Goal: Information Seeking & Learning: Learn about a topic

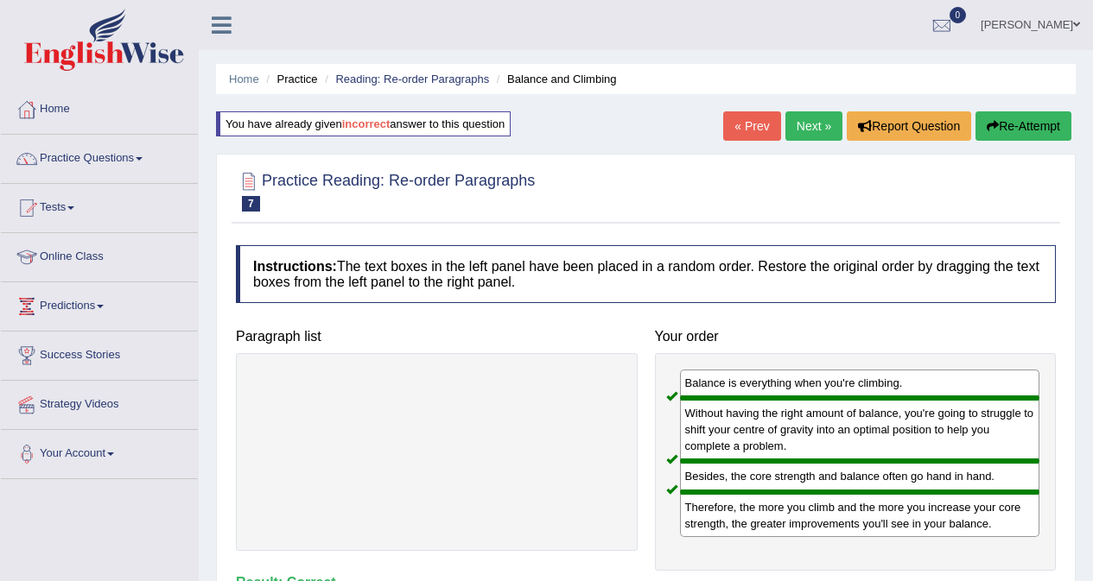
click at [793, 122] on link "Next »" at bounding box center [813, 125] width 57 height 29
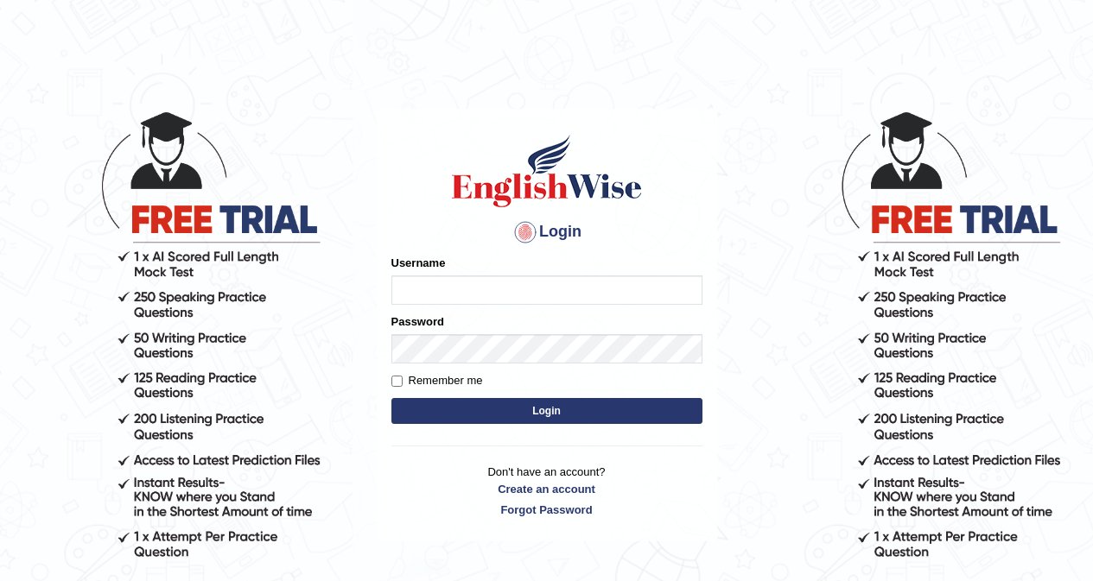
type input "khorshedAlam"
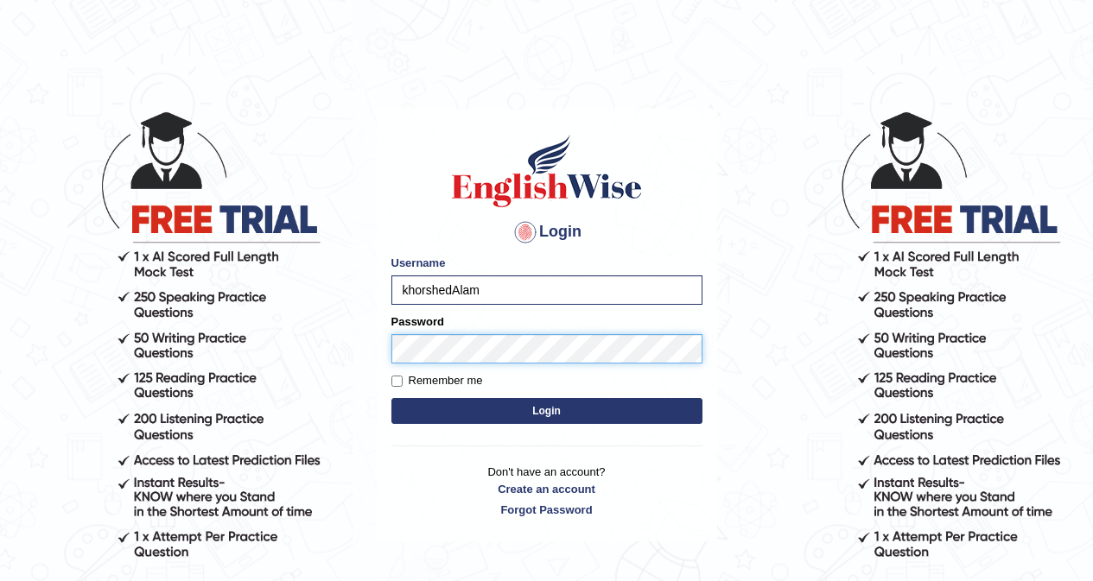
click at [421, 320] on div "Password" at bounding box center [546, 339] width 311 height 50
click at [391, 398] on button "Login" at bounding box center [546, 411] width 311 height 26
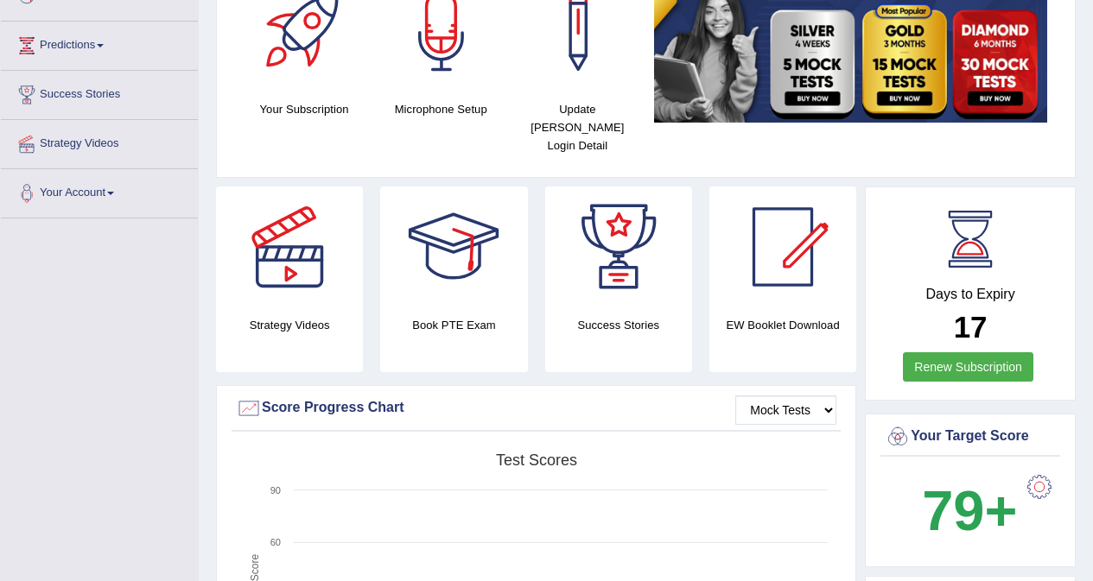
scroll to position [86, 0]
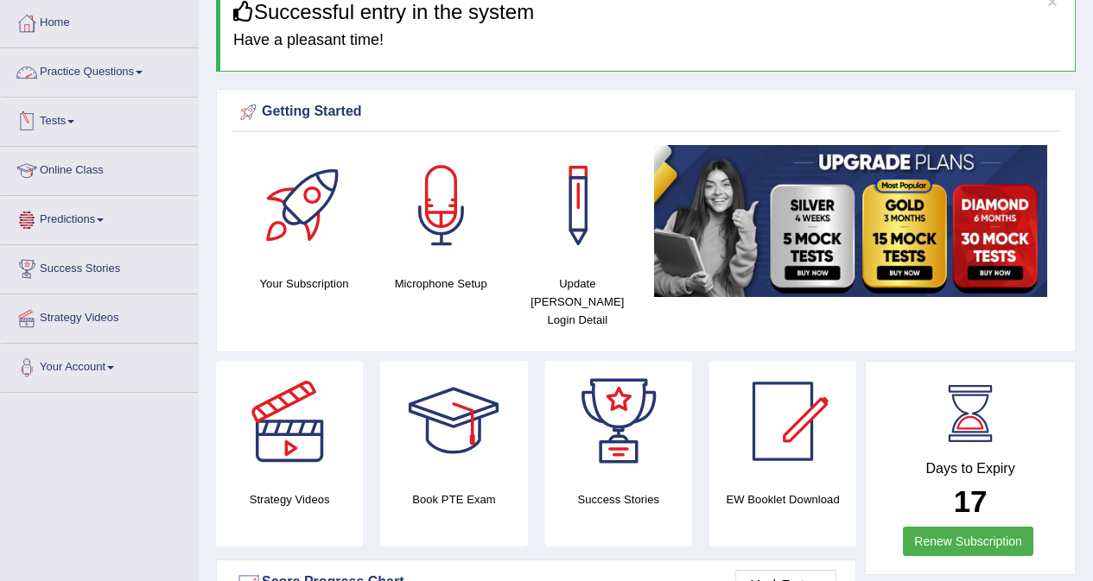
click at [124, 71] on link "Practice Questions" at bounding box center [99, 69] width 197 height 43
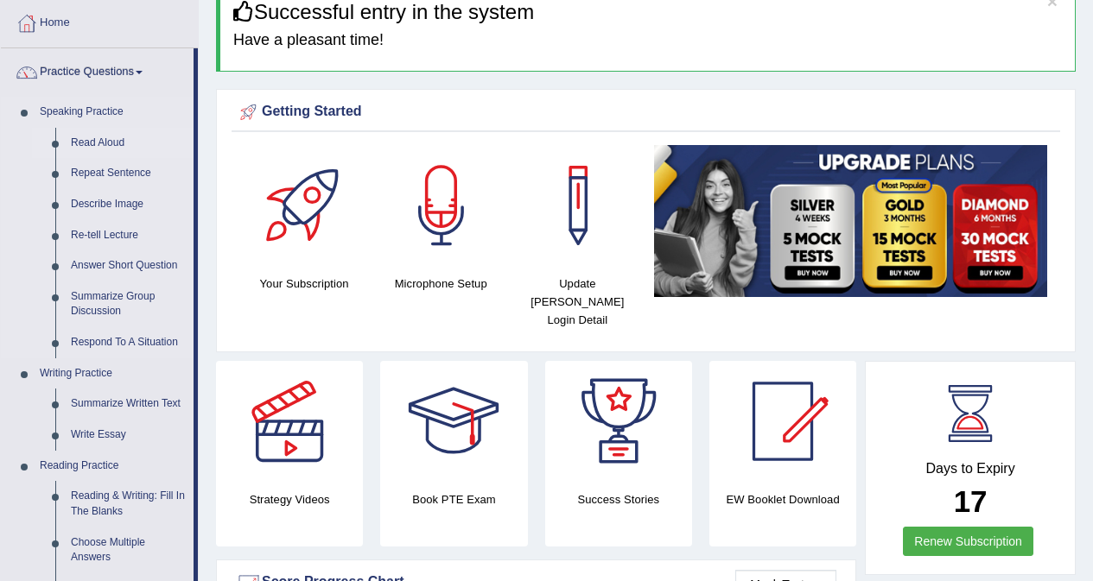
click at [122, 141] on link "Read Aloud" at bounding box center [128, 143] width 130 height 31
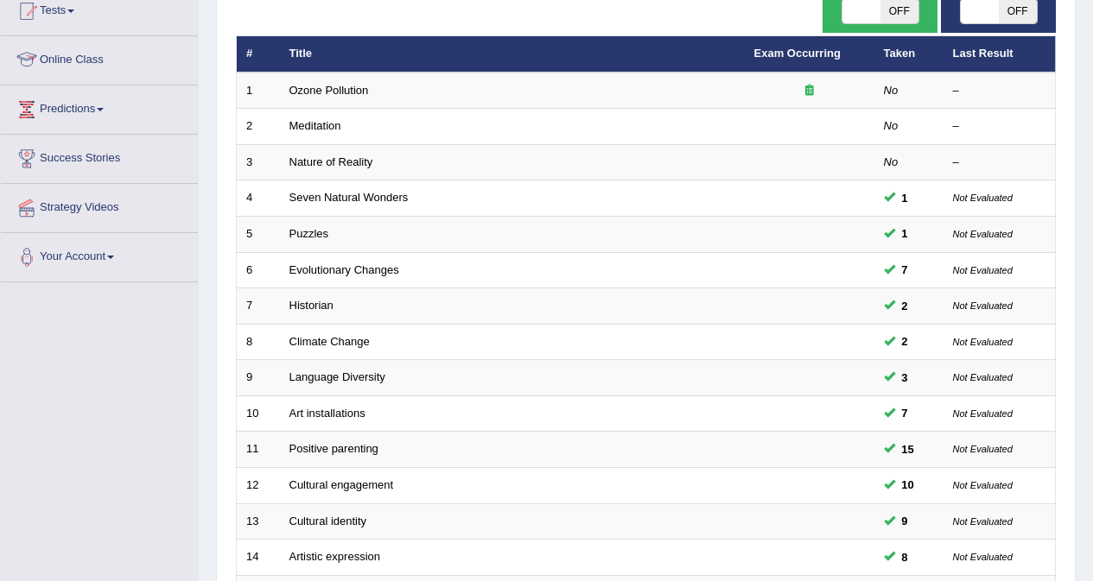
scroll to position [86, 0]
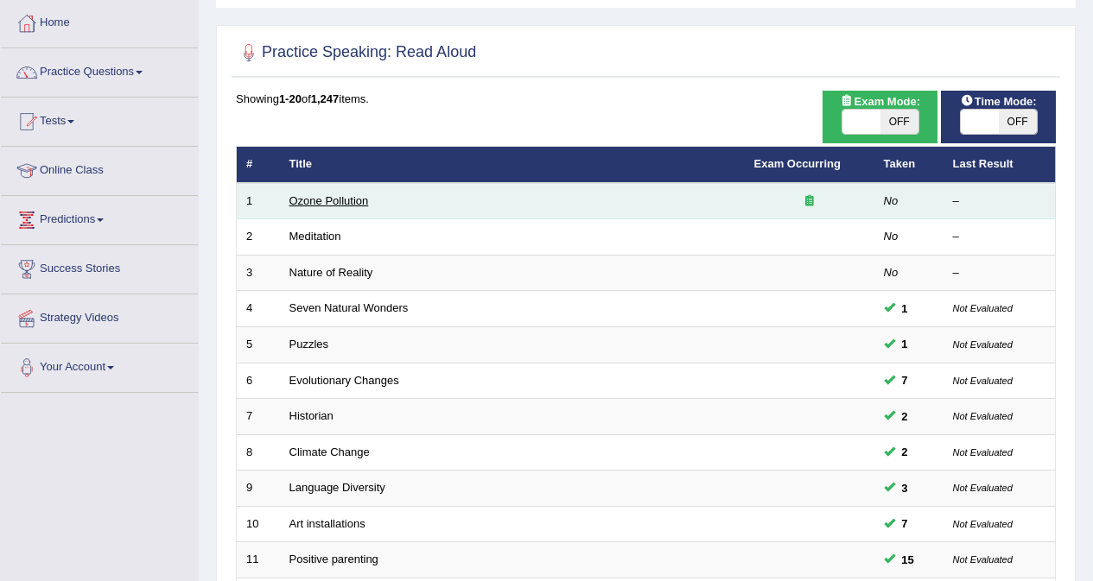
click at [312, 200] on link "Ozone Pollution" at bounding box center [328, 200] width 79 height 13
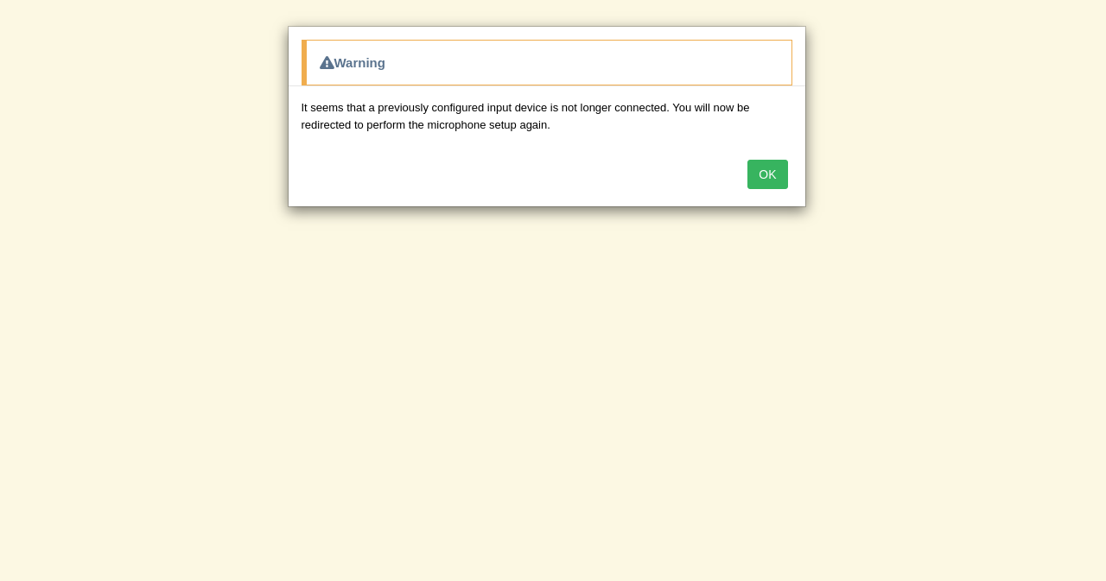
click at [774, 176] on button "OK" at bounding box center [767, 174] width 40 height 29
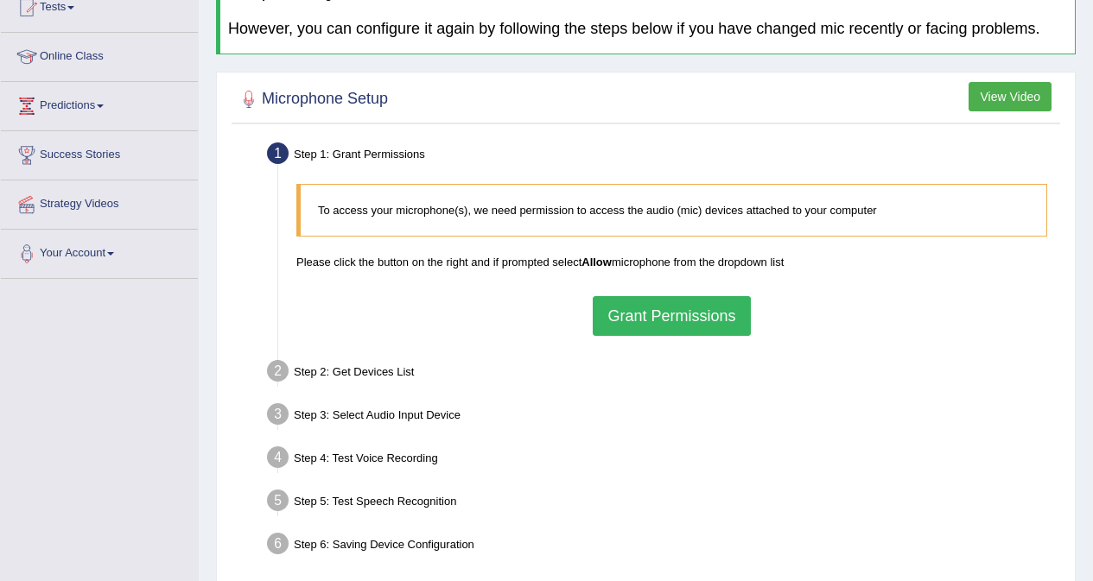
scroll to position [259, 0]
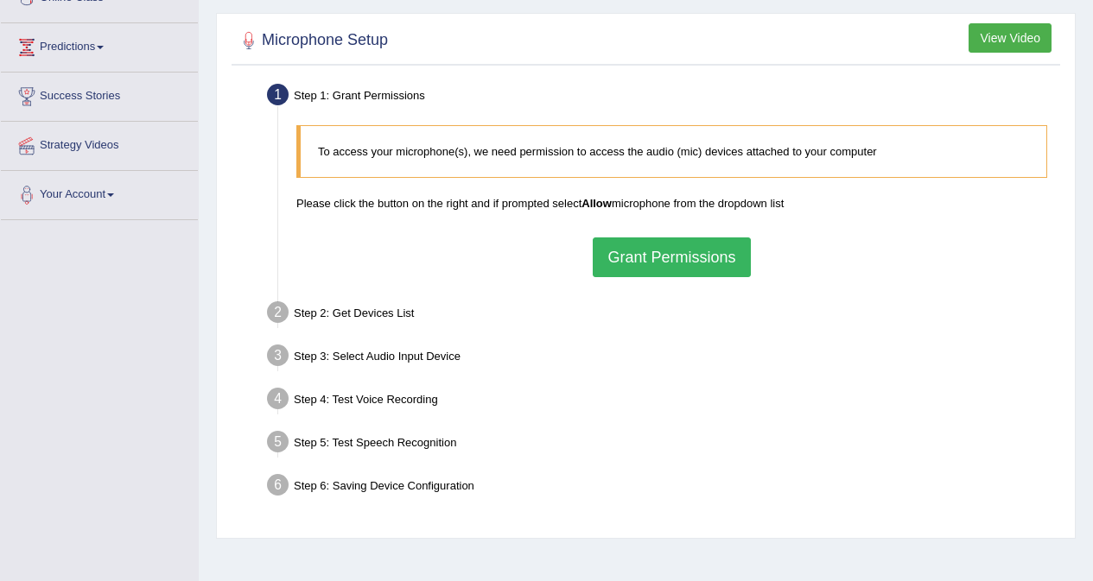
click at [669, 254] on button "Grant Permissions" at bounding box center [671, 258] width 157 height 40
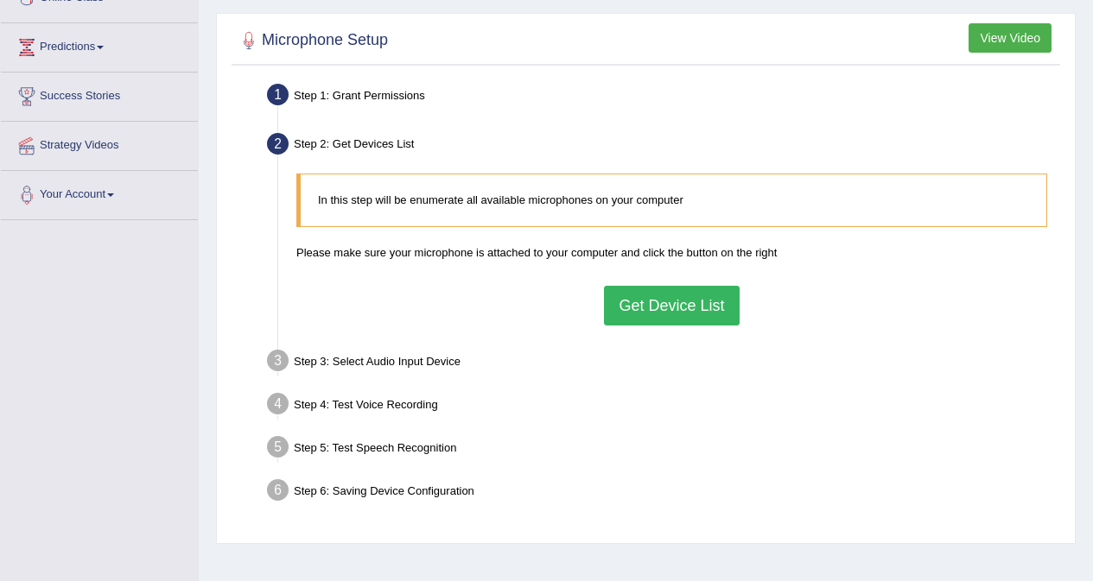
click at [663, 314] on button "Get Device List" at bounding box center [671, 306] width 135 height 40
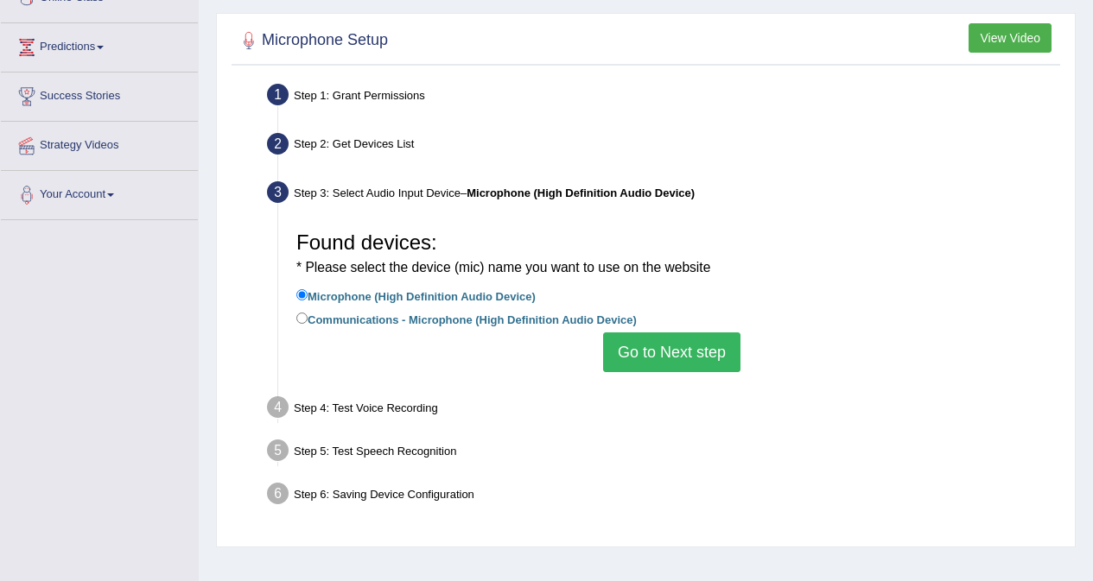
click at [695, 354] on button "Go to Next step" at bounding box center [671, 353] width 137 height 40
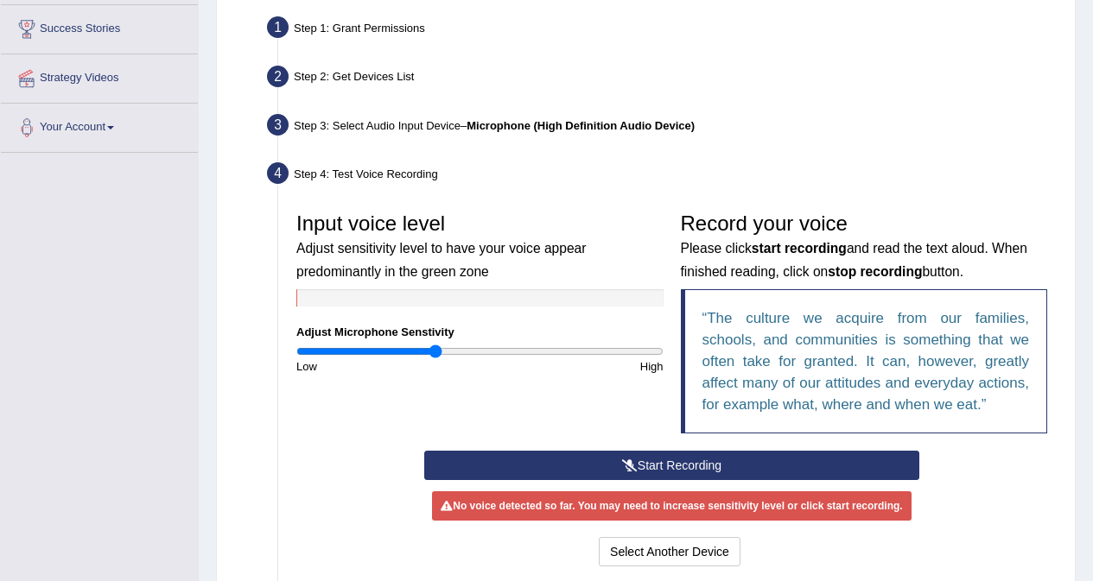
scroll to position [505, 0]
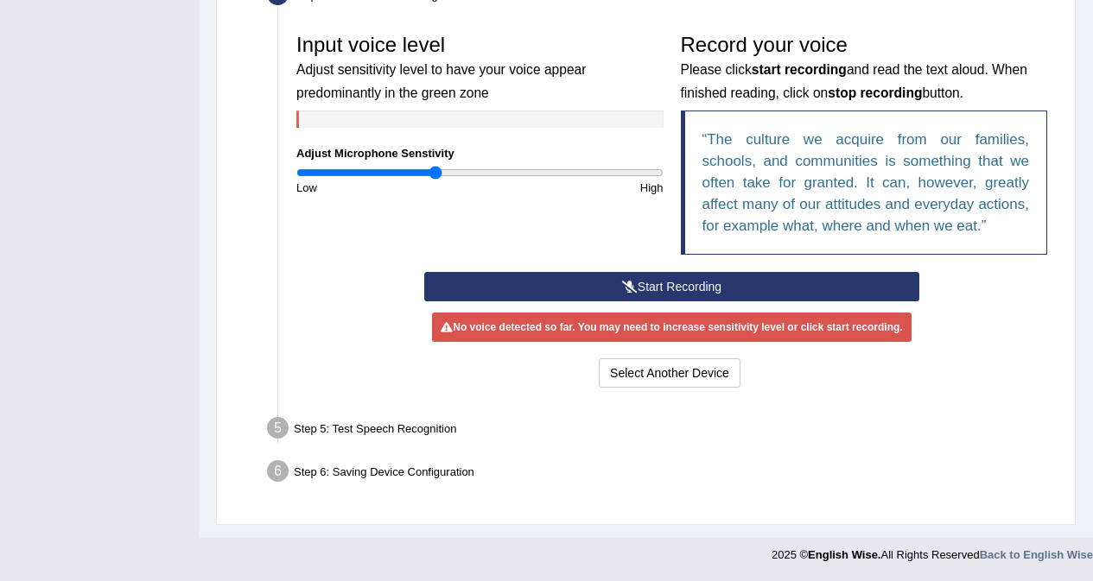
click at [689, 285] on button "Start Recording" at bounding box center [671, 286] width 495 height 29
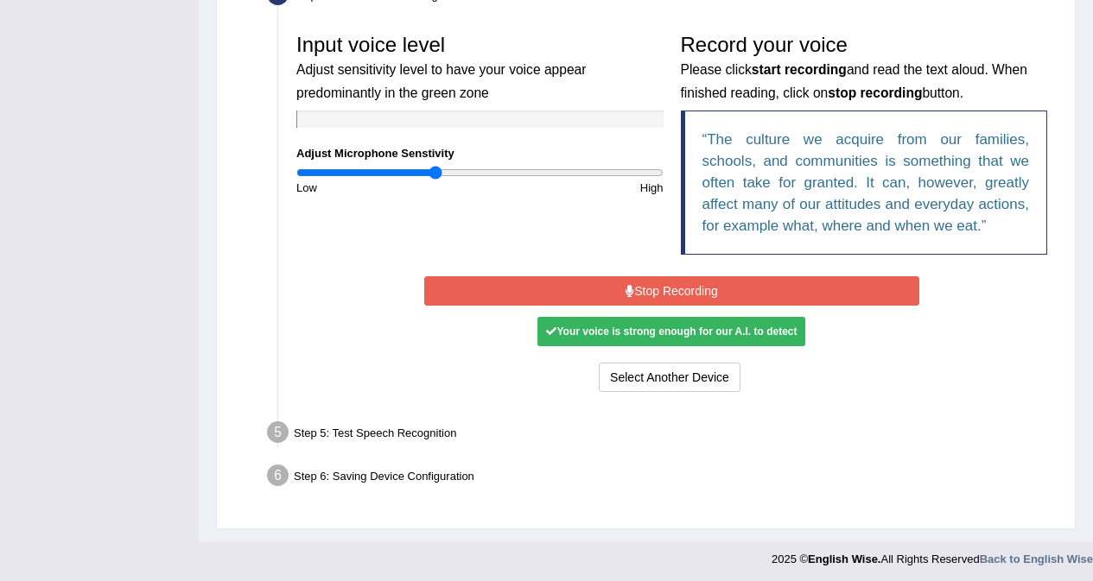
click at [716, 290] on button "Stop Recording" at bounding box center [671, 290] width 495 height 29
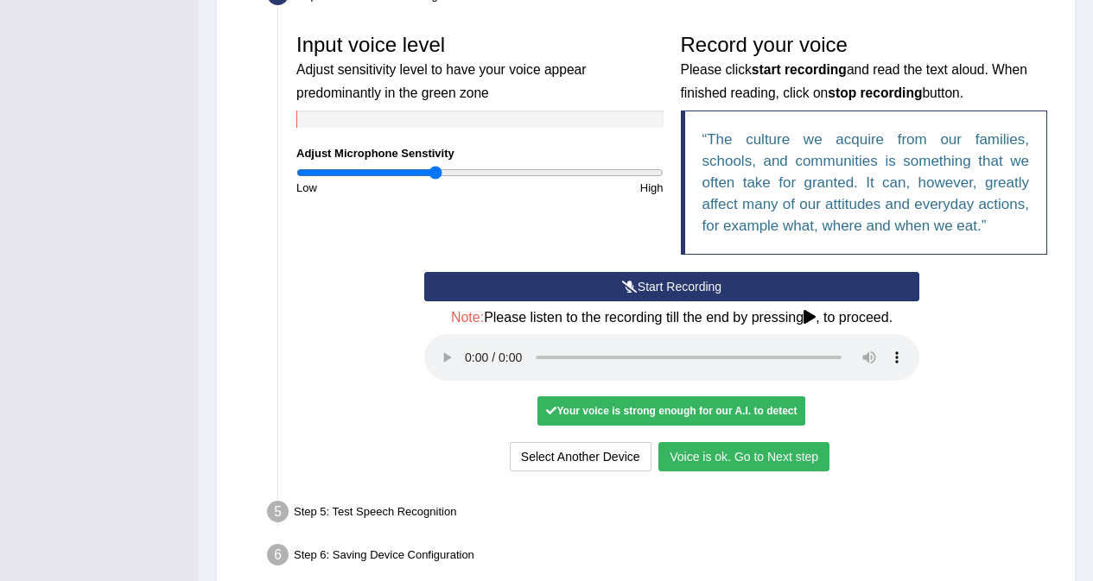
click at [708, 461] on button "Voice is ok. Go to Next step" at bounding box center [743, 456] width 171 height 29
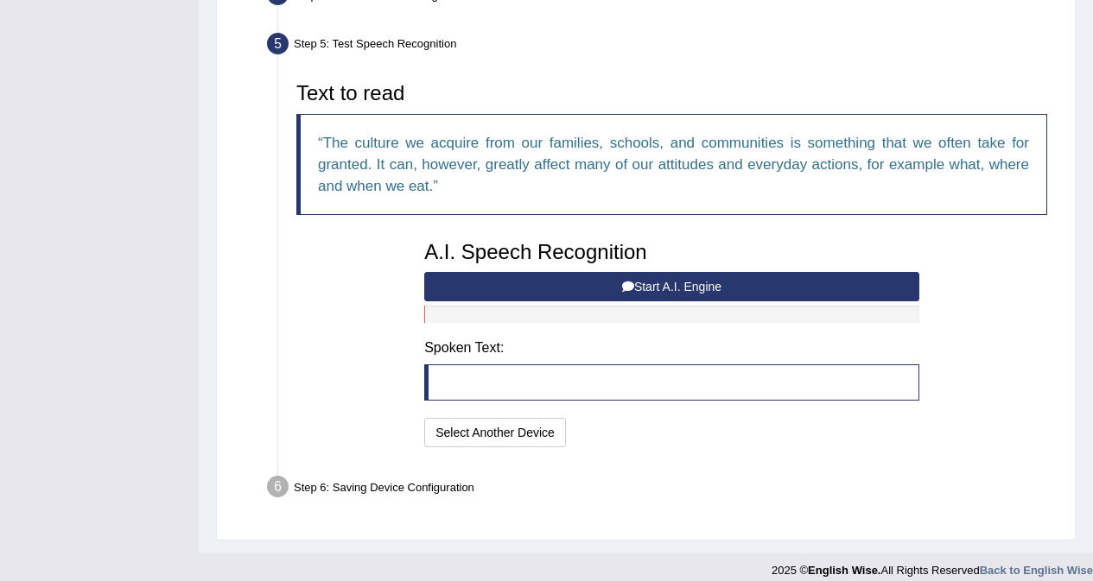
click at [708, 290] on button "Start A.I. Engine" at bounding box center [671, 286] width 495 height 29
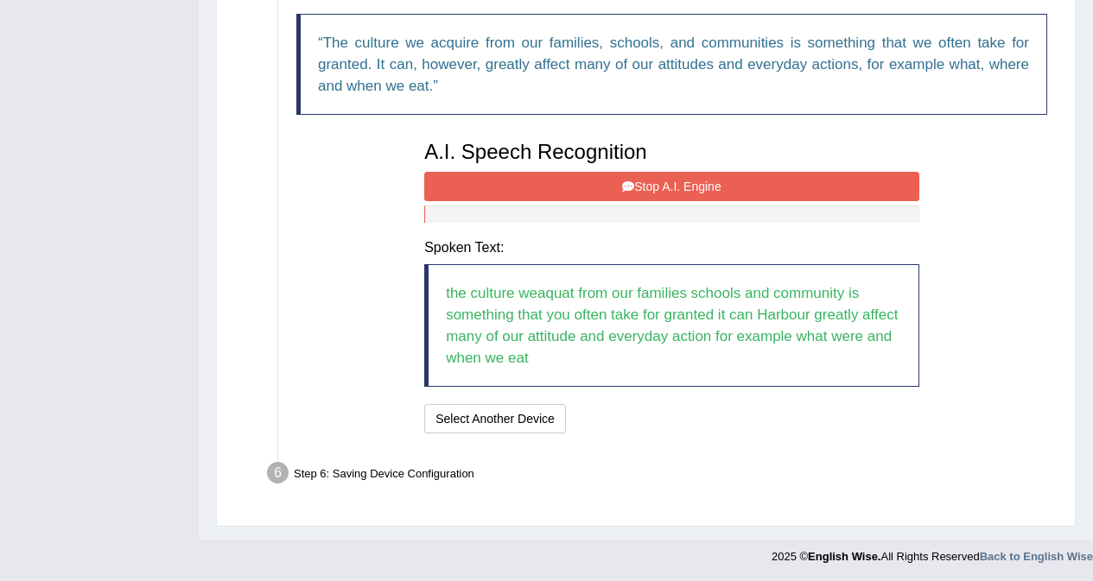
scroll to position [607, 0]
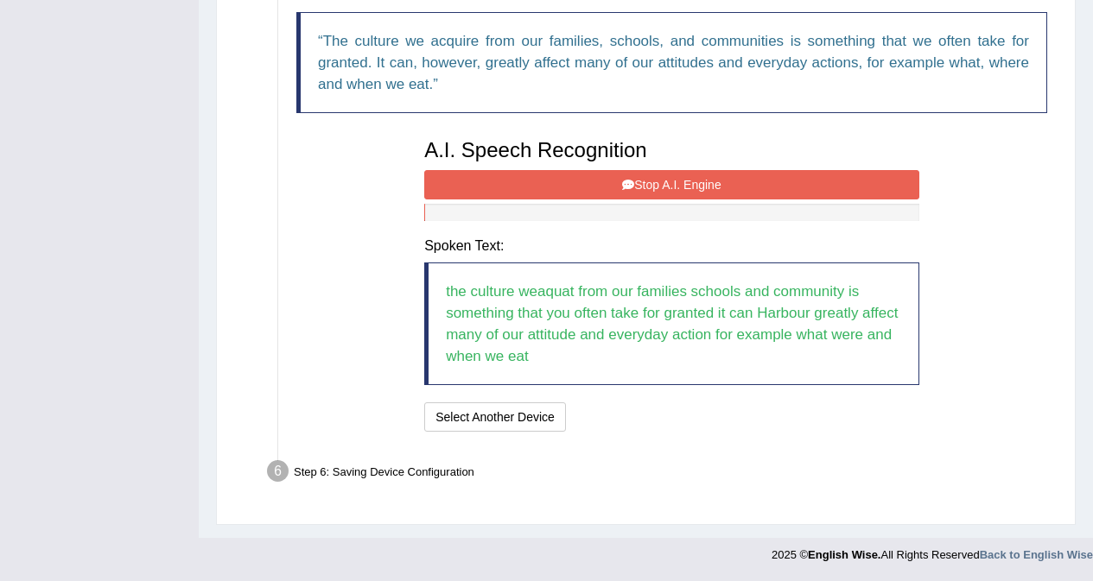
click at [695, 186] on button "Stop A.I. Engine" at bounding box center [671, 184] width 495 height 29
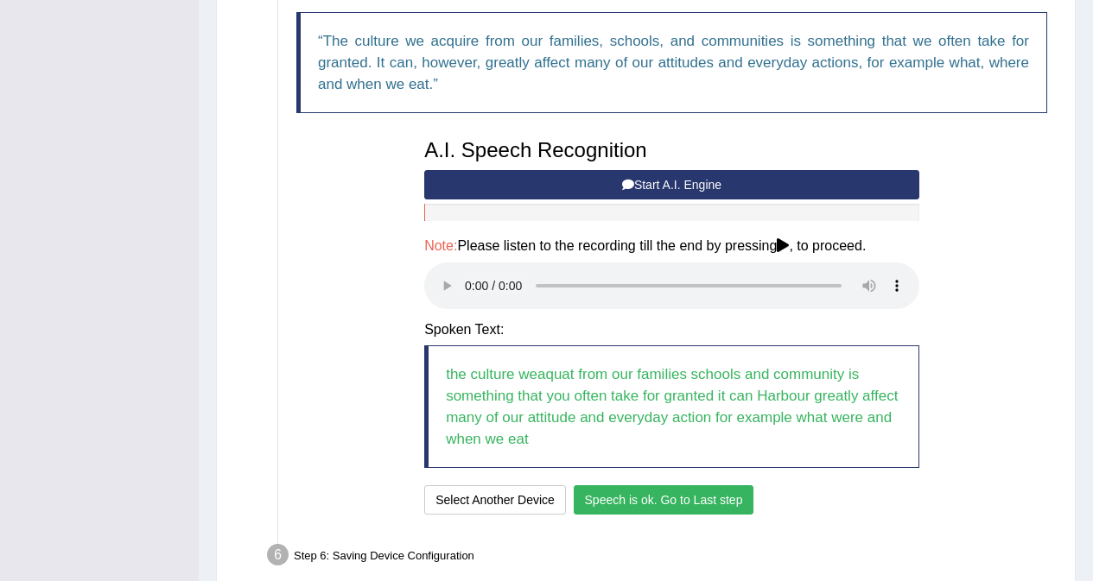
click at [665, 505] on button "Speech is ok. Go to Last step" at bounding box center [664, 499] width 181 height 29
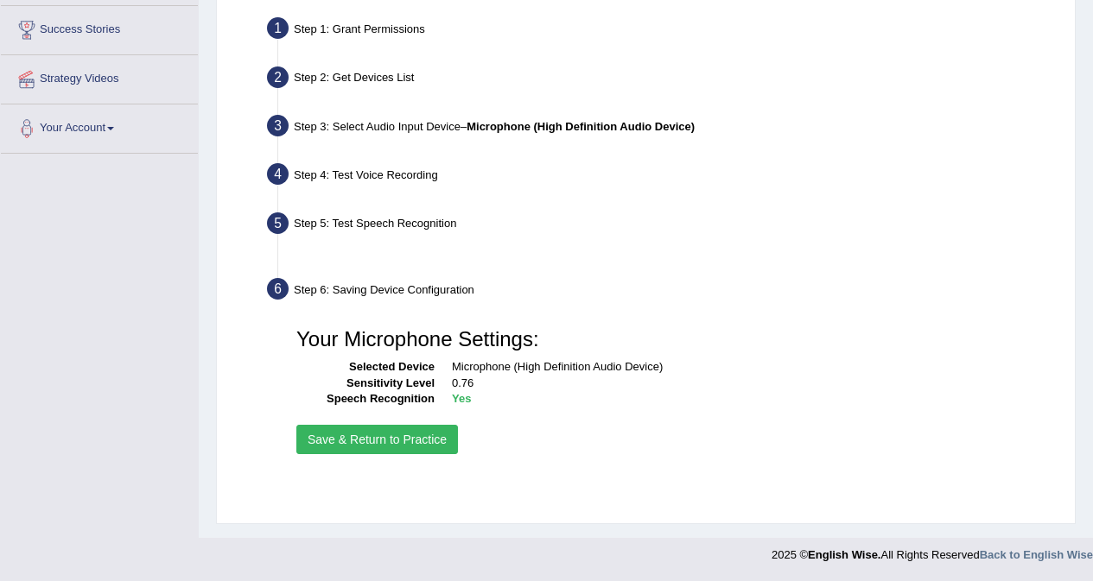
scroll to position [326, 0]
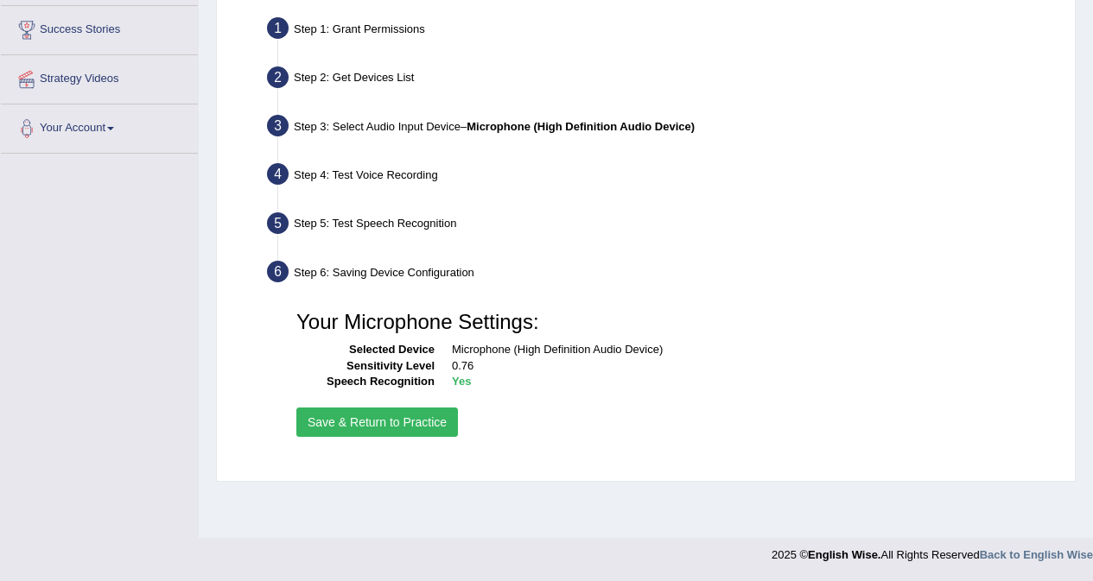
click at [397, 427] on button "Save & Return to Practice" at bounding box center [377, 422] width 162 height 29
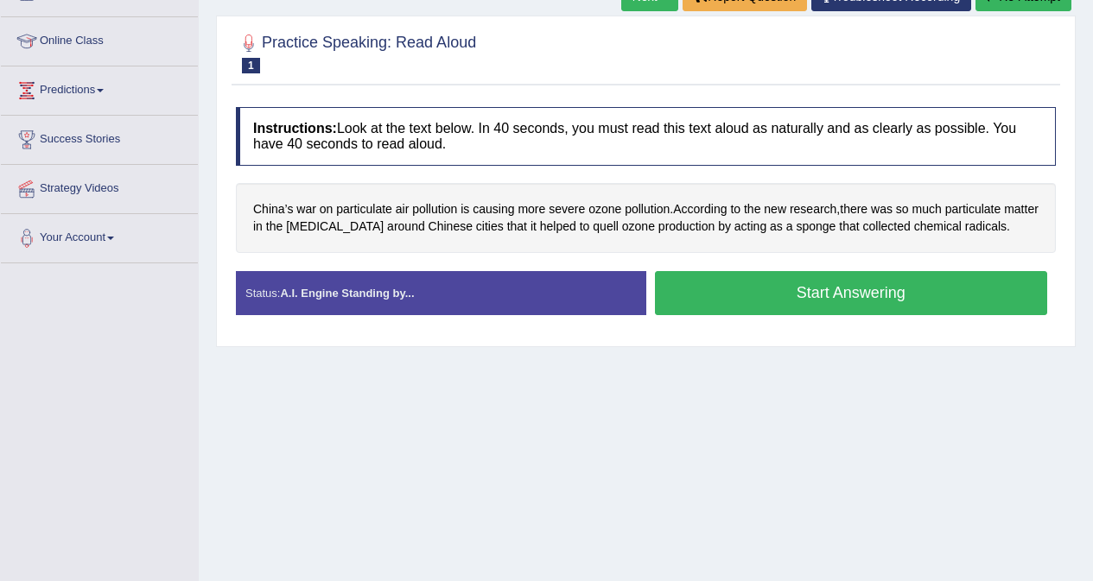
scroll to position [259, 0]
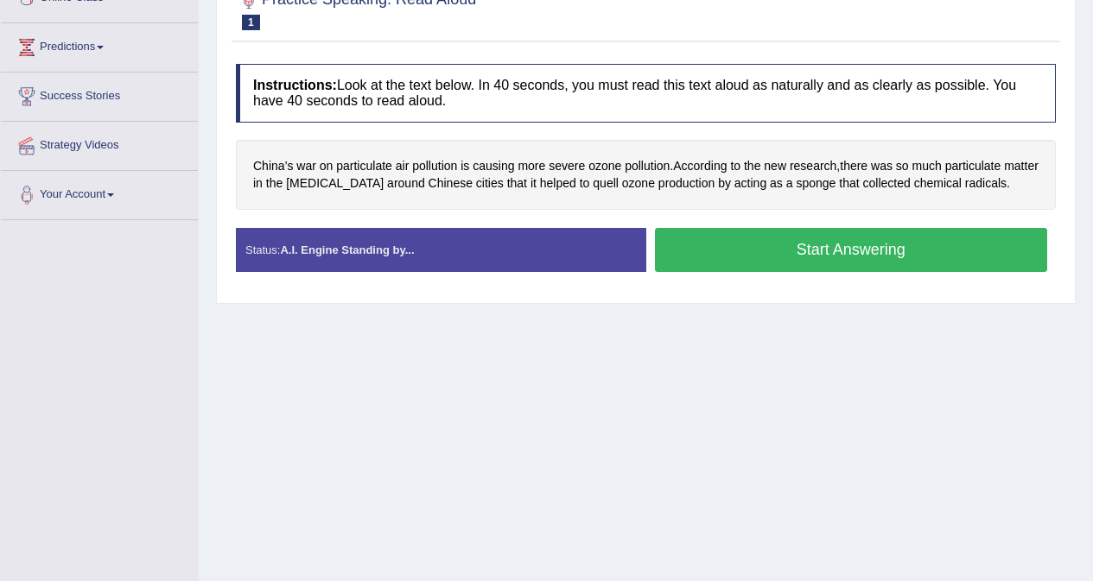
click at [847, 256] on button "Start Answering" at bounding box center [851, 250] width 393 height 44
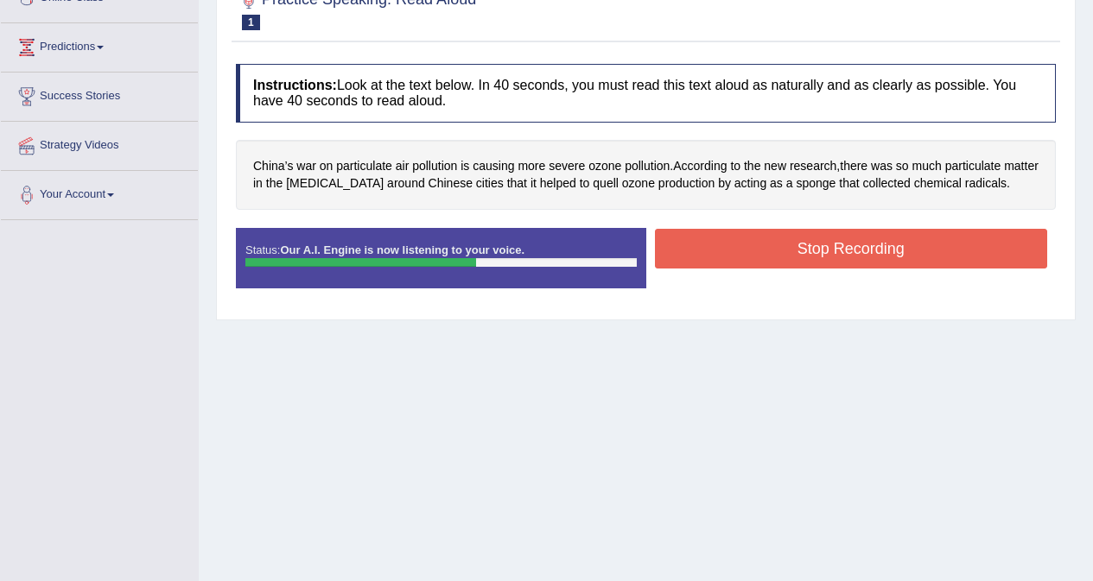
click at [843, 251] on button "Stop Recording" at bounding box center [851, 249] width 393 height 40
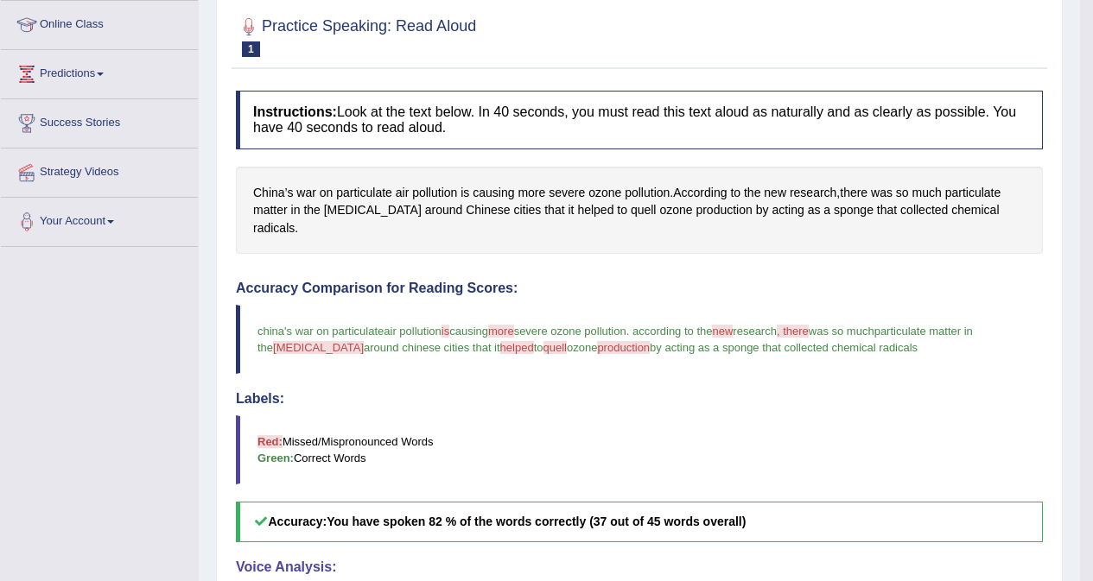
scroll to position [173, 0]
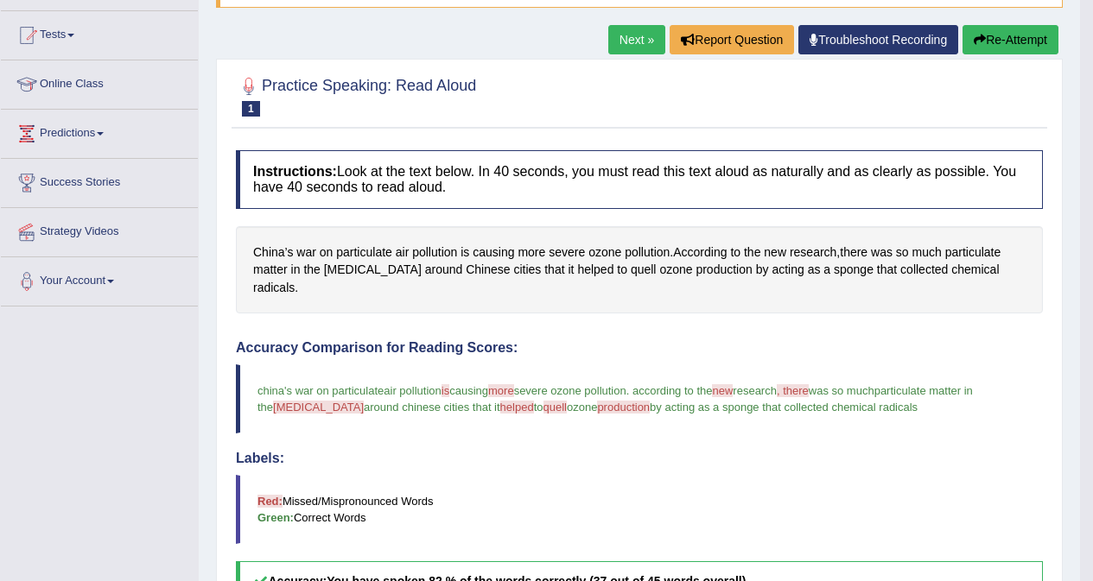
click at [984, 47] on button "Re-Attempt" at bounding box center [1010, 39] width 96 height 29
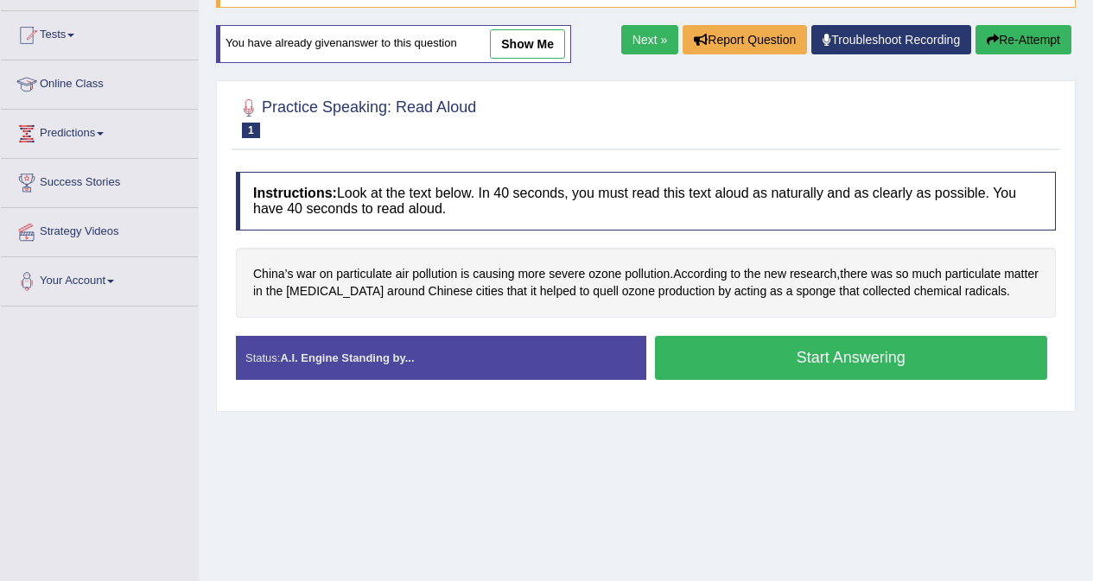
click at [853, 361] on button "Start Answering" at bounding box center [851, 358] width 393 height 44
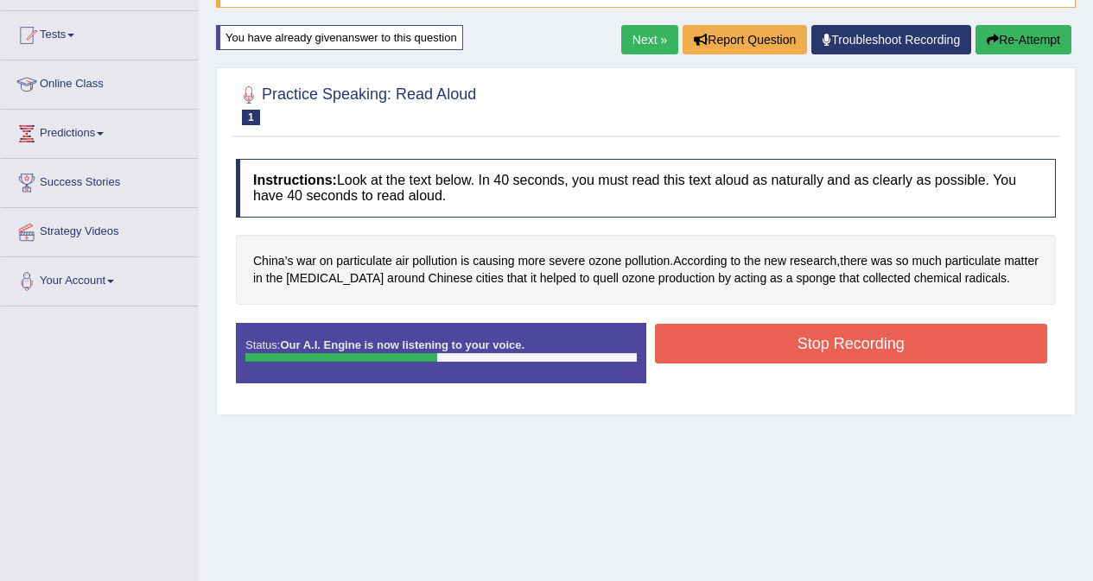
click at [801, 346] on button "Stop Recording" at bounding box center [851, 344] width 393 height 40
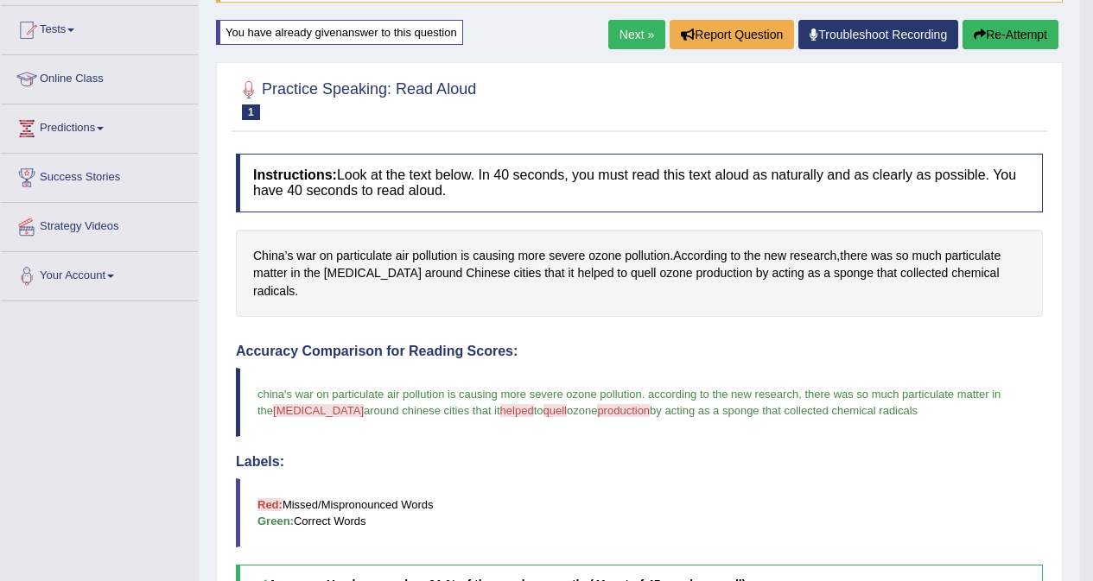
scroll to position [86, 0]
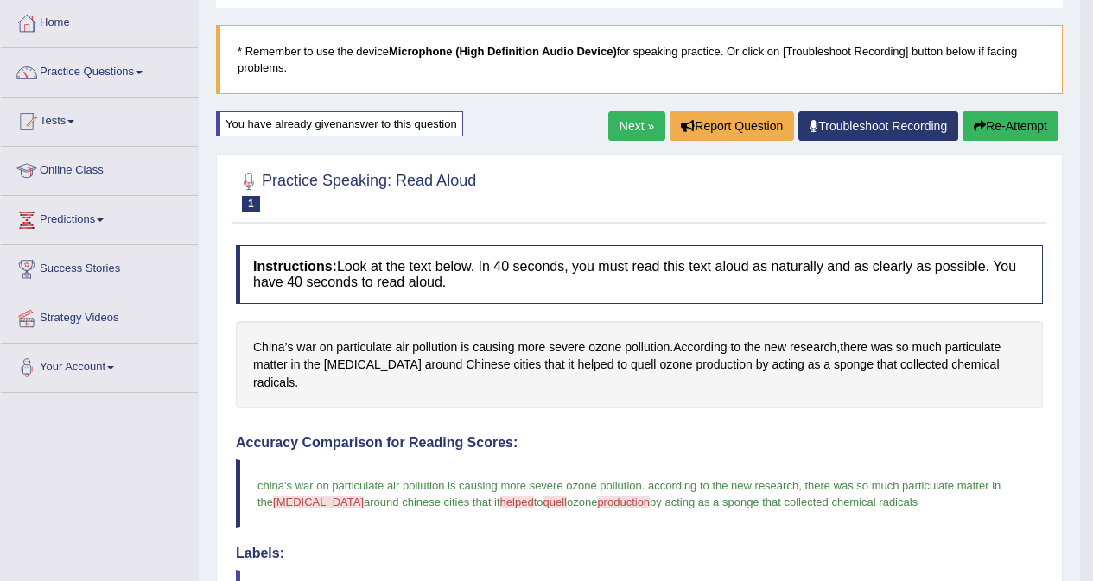
click at [637, 127] on link "Next »" at bounding box center [636, 125] width 57 height 29
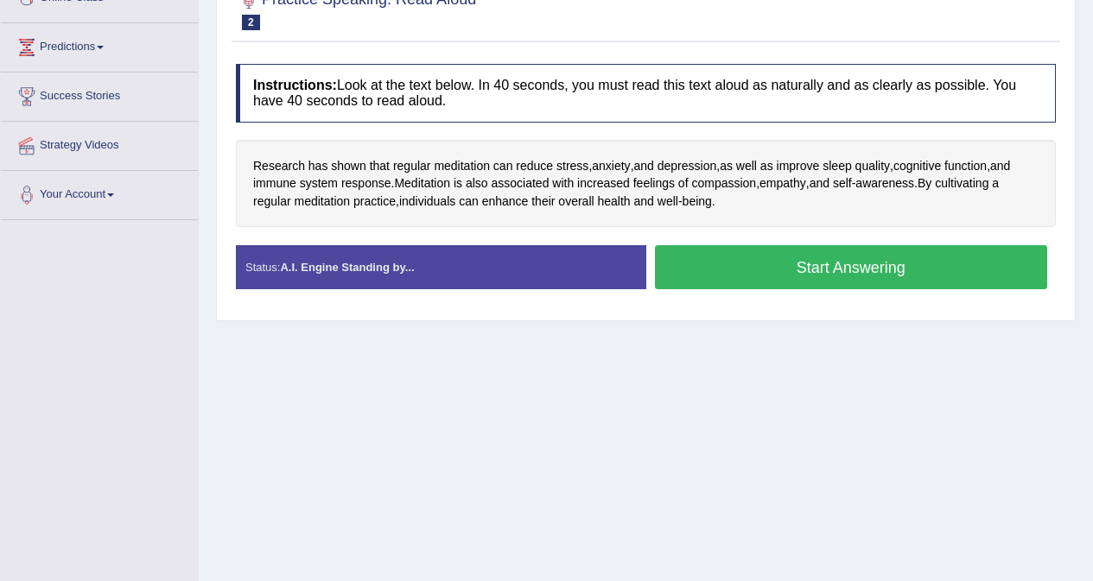
click at [761, 278] on button "Start Answering" at bounding box center [851, 267] width 393 height 44
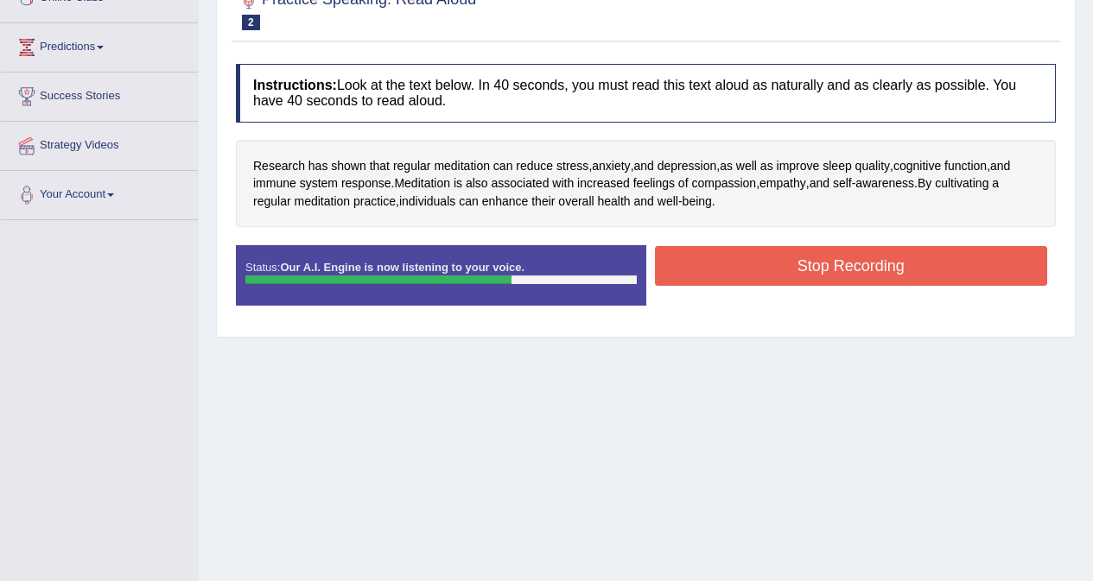
click at [811, 270] on button "Stop Recording" at bounding box center [851, 266] width 393 height 40
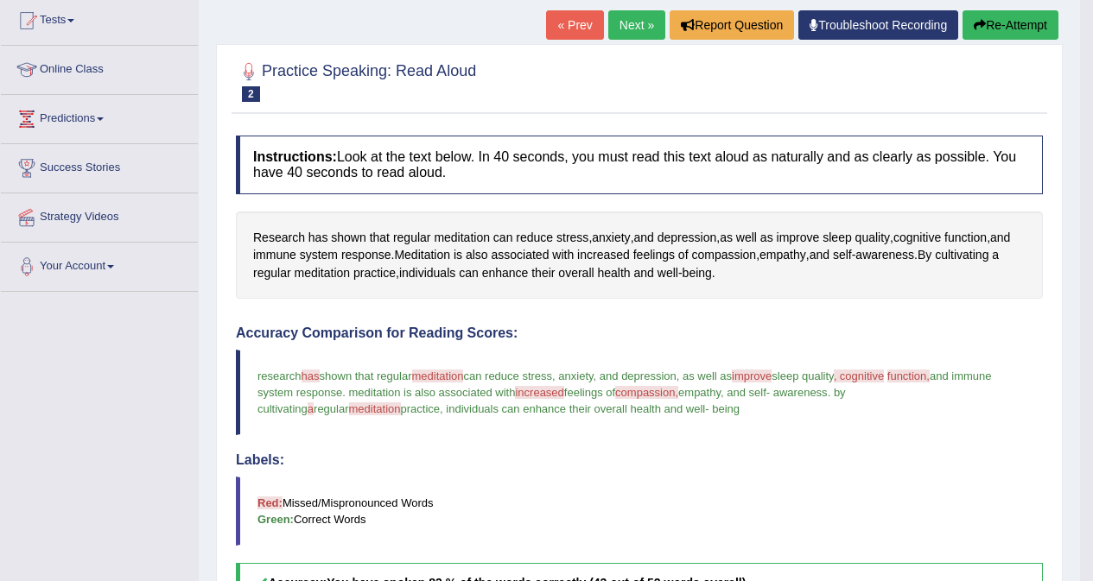
scroll to position [86, 0]
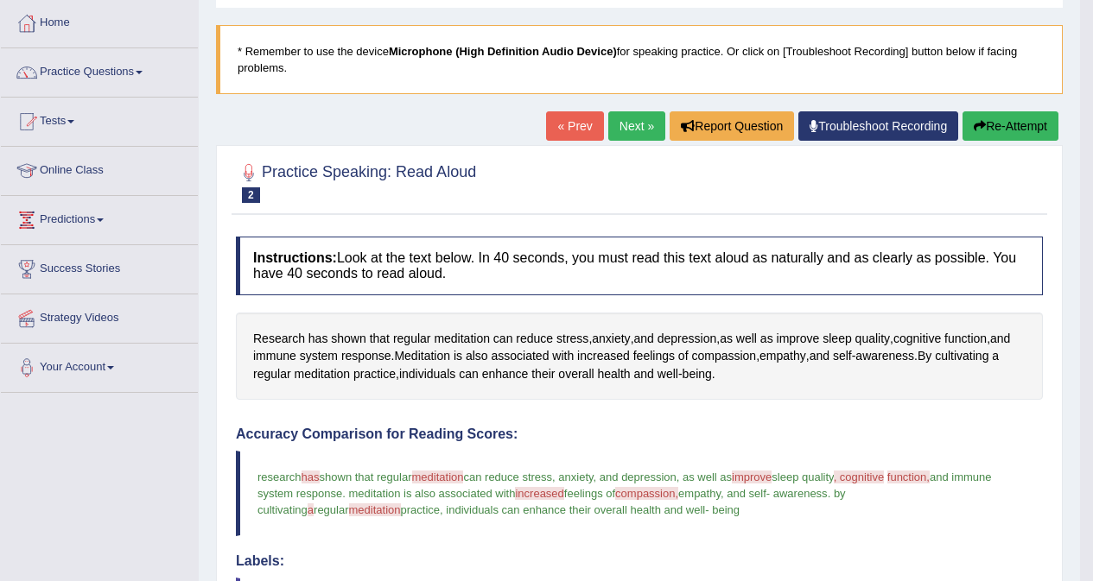
click at [987, 130] on button "Re-Attempt" at bounding box center [1010, 125] width 96 height 29
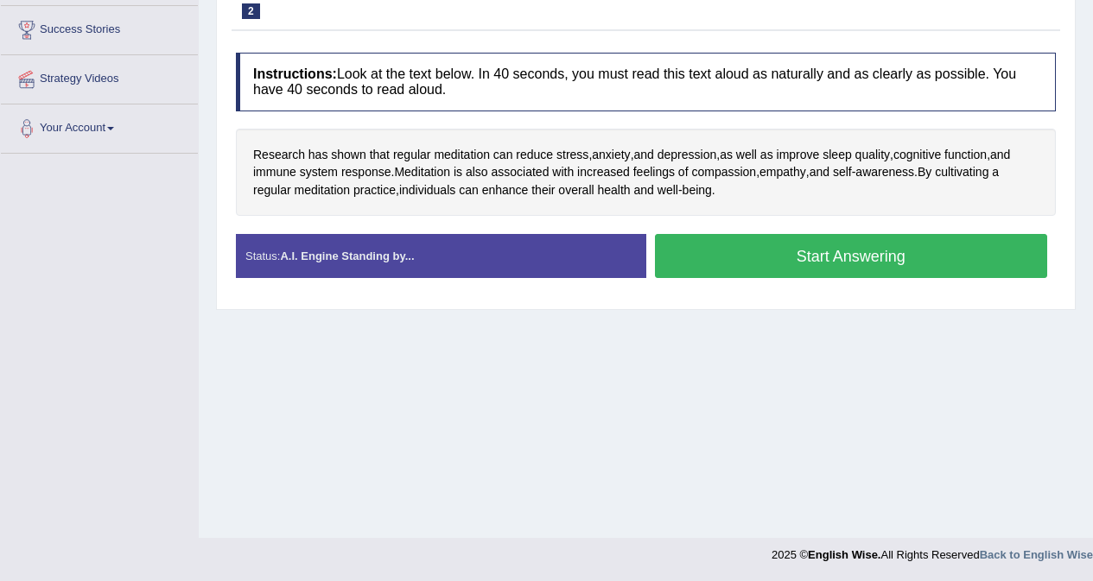
scroll to position [326, 0]
click at [819, 255] on button "Start Answering" at bounding box center [851, 256] width 393 height 44
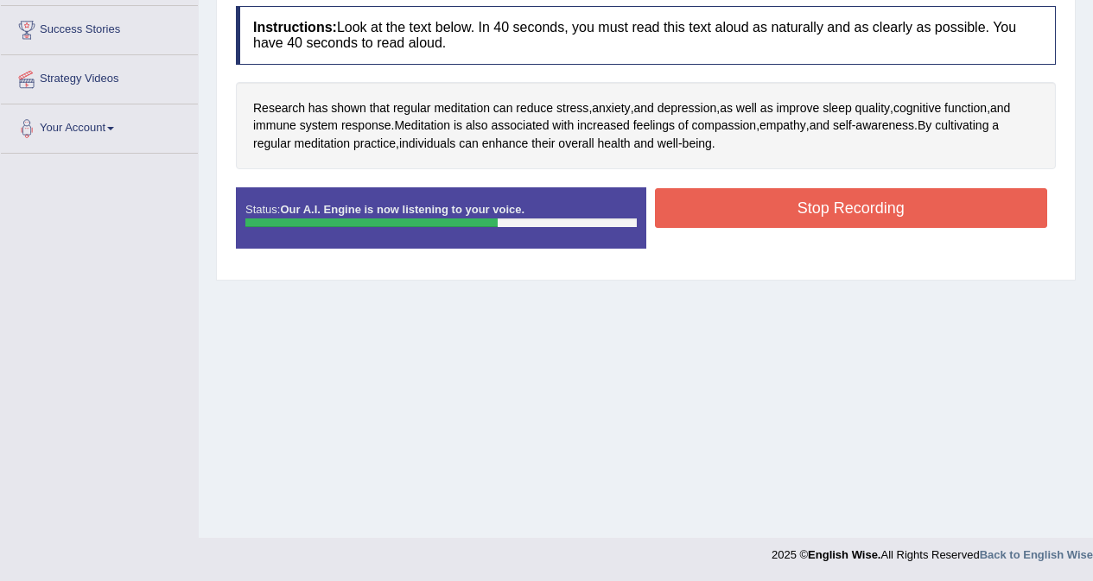
click at [810, 200] on button "Stop Recording" at bounding box center [851, 208] width 393 height 40
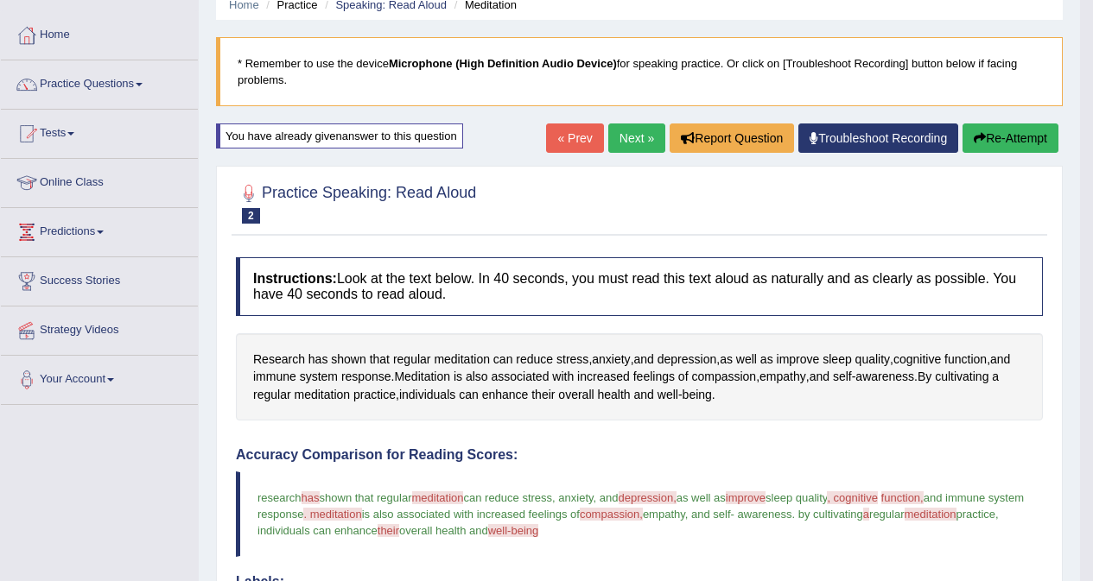
scroll to position [0, 0]
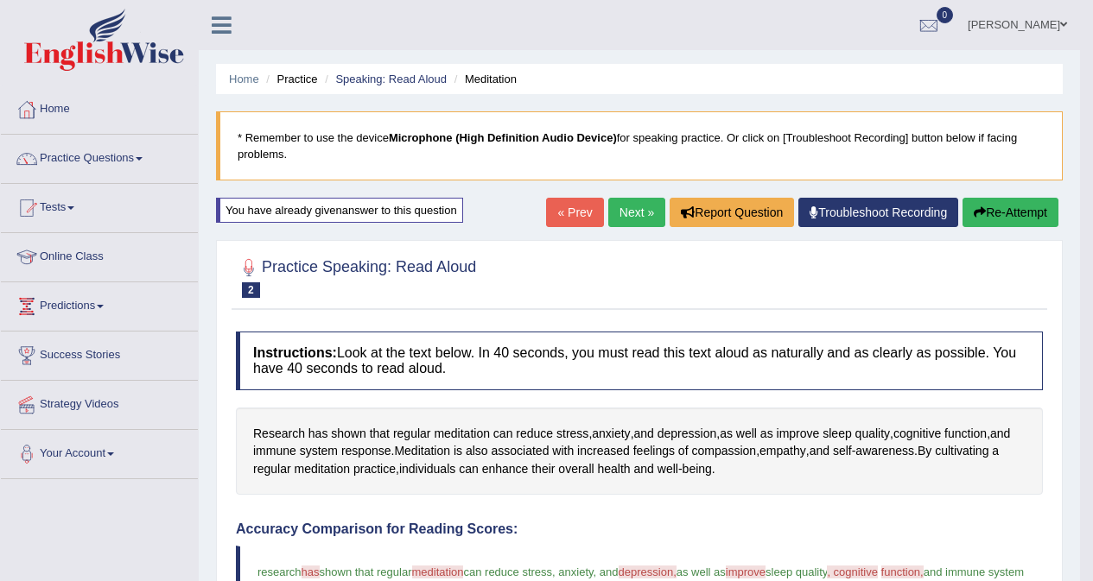
click at [989, 213] on button "Re-Attempt" at bounding box center [1010, 212] width 96 height 29
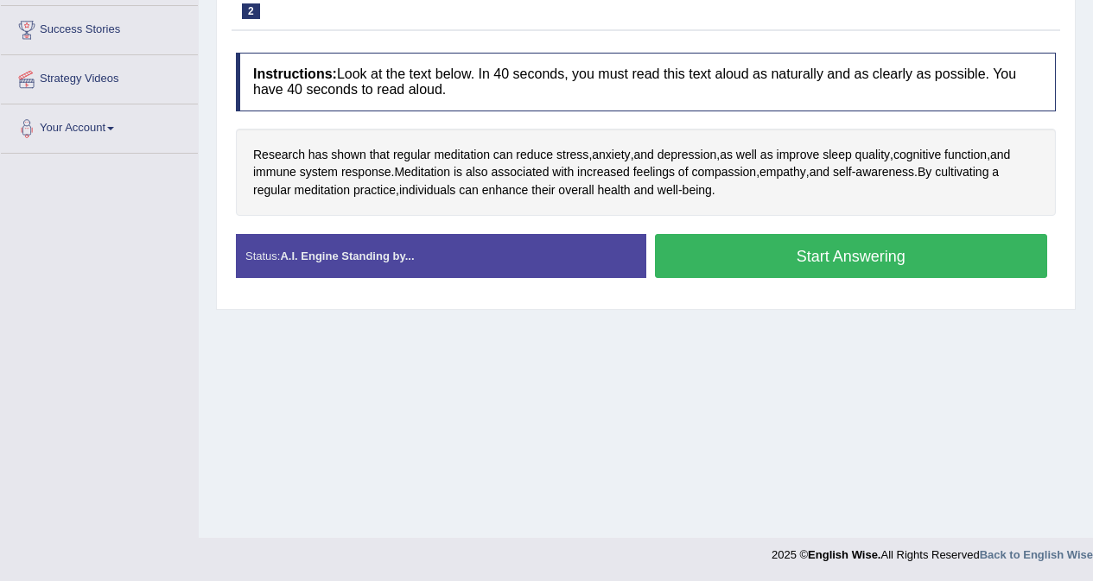
click at [807, 263] on button "Start Answering" at bounding box center [851, 256] width 393 height 44
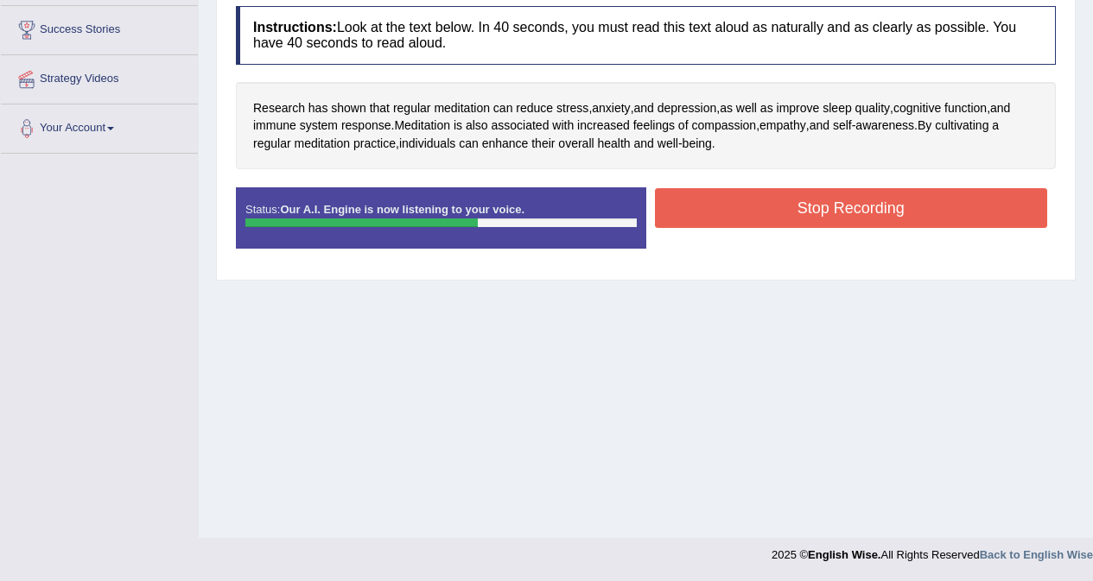
click at [791, 210] on button "Stop Recording" at bounding box center [851, 208] width 393 height 40
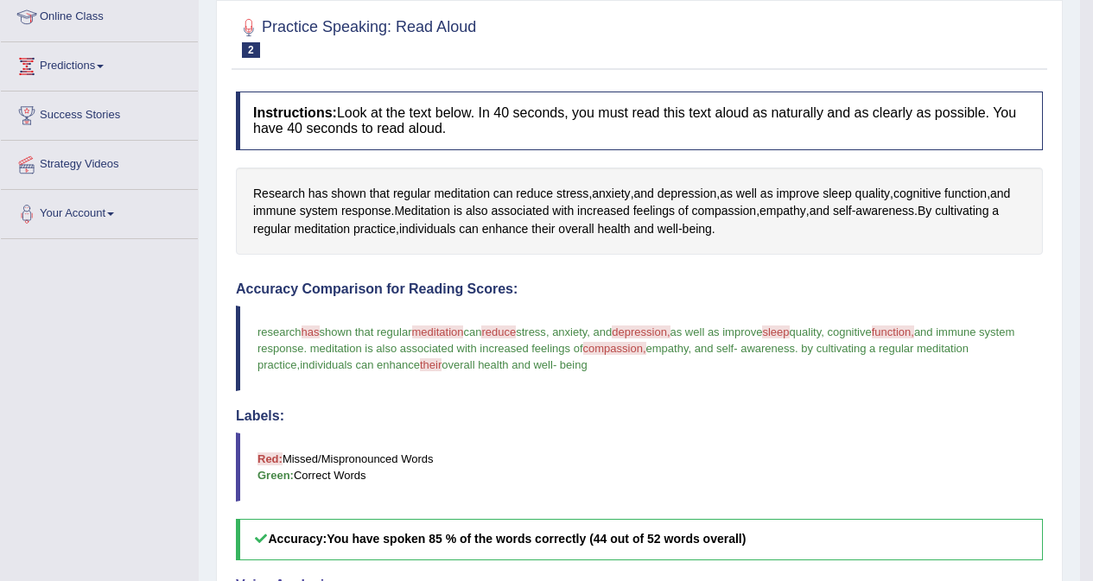
scroll to position [239, 0]
click at [842, 195] on span "sleep" at bounding box center [836, 195] width 29 height 18
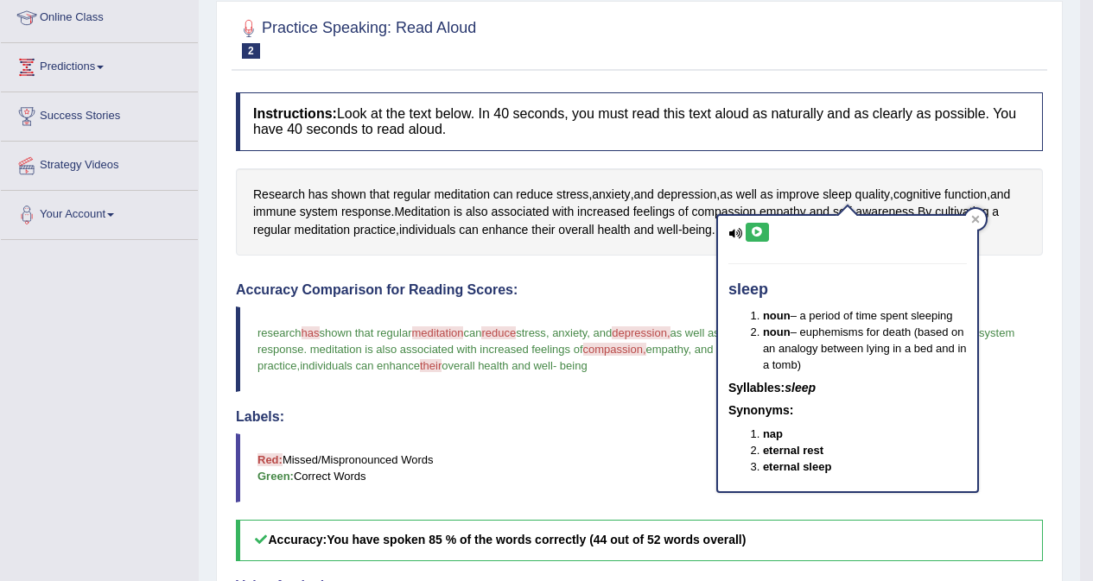
click at [756, 229] on icon at bounding box center [757, 232] width 13 height 10
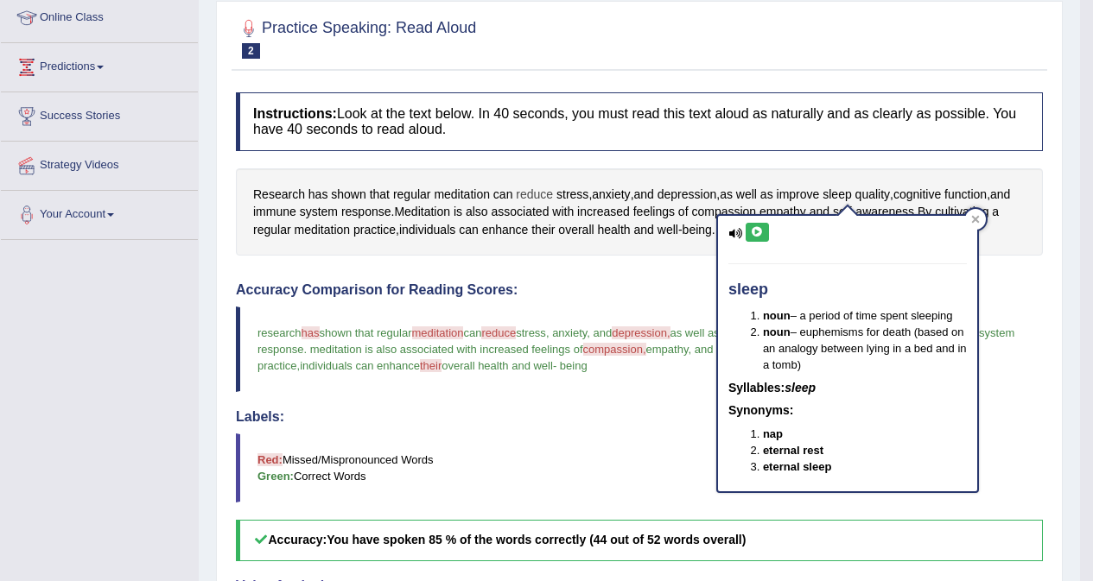
click at [538, 196] on span "reduce" at bounding box center [534, 195] width 37 height 18
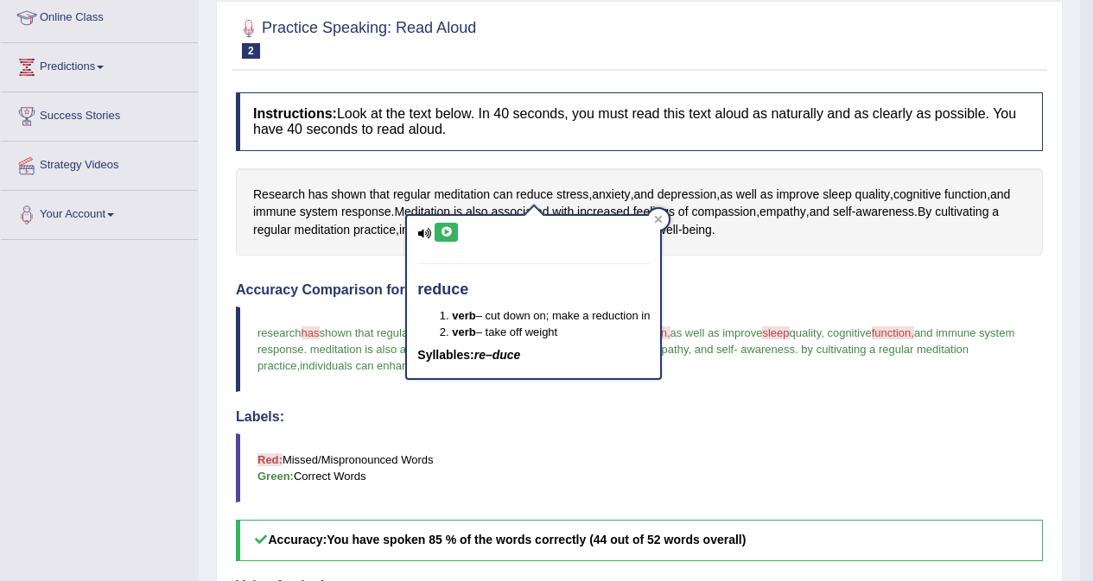
click at [447, 228] on icon at bounding box center [446, 232] width 13 height 10
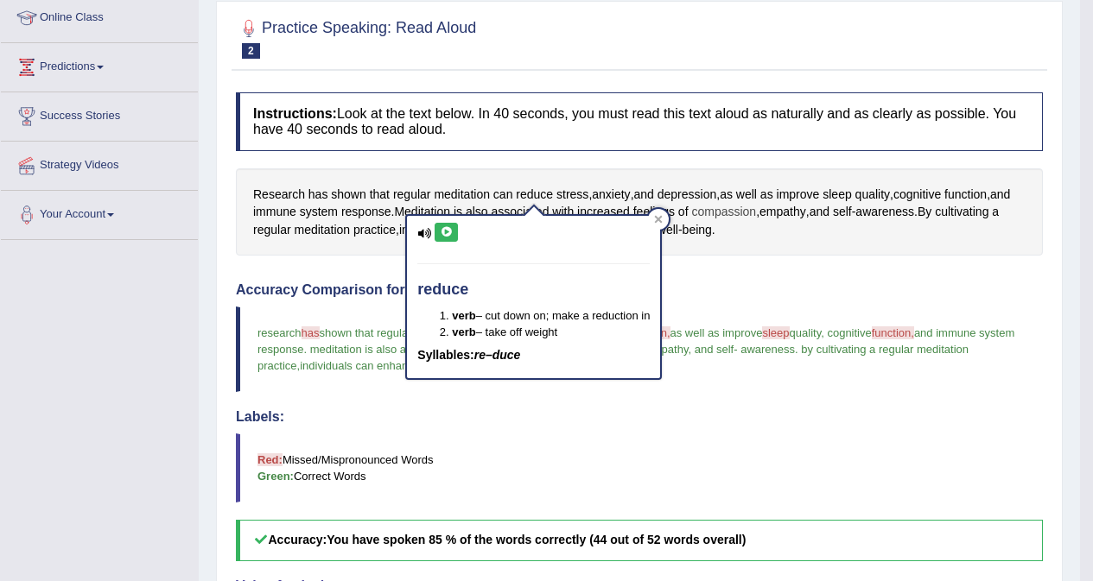
click at [725, 209] on span "compassion" at bounding box center [723, 212] width 65 height 18
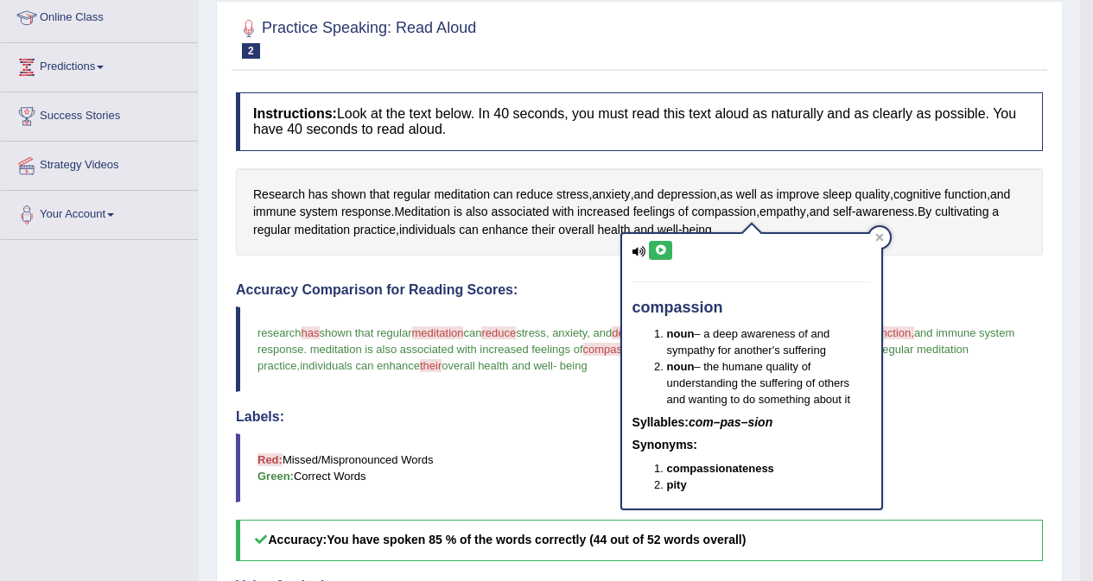
click at [657, 245] on icon at bounding box center [660, 250] width 13 height 10
click at [662, 250] on icon at bounding box center [660, 250] width 13 height 10
click at [466, 196] on span "meditation" at bounding box center [462, 195] width 56 height 18
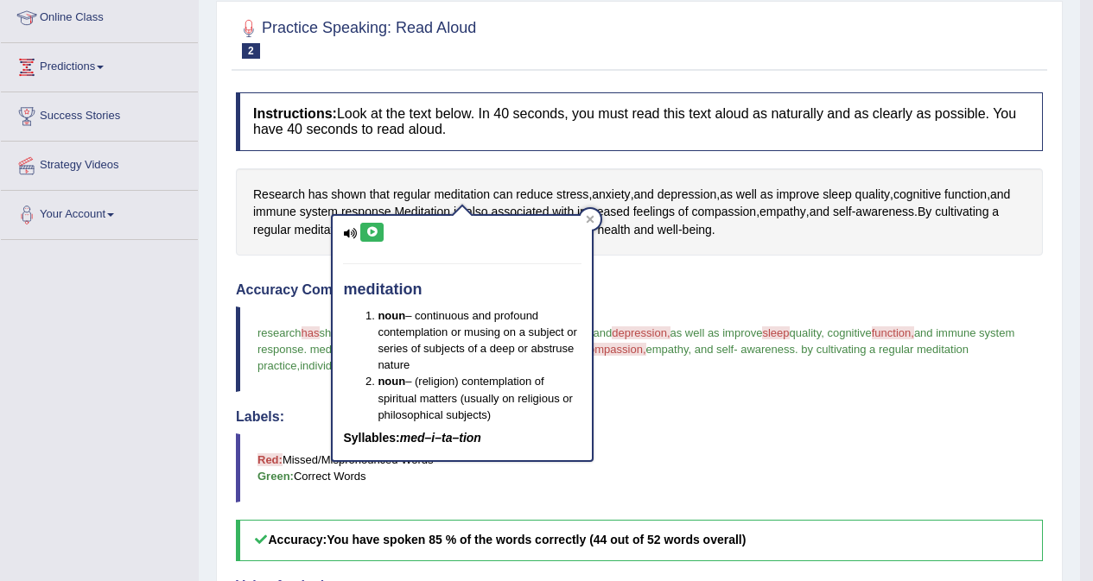
click at [369, 232] on icon at bounding box center [371, 232] width 13 height 10
click at [374, 231] on icon at bounding box center [371, 232] width 13 height 10
click at [790, 262] on div "Instructions: Look at the text below. In 40 seconds, you must read this text al…" at bounding box center [639, 491] width 815 height 815
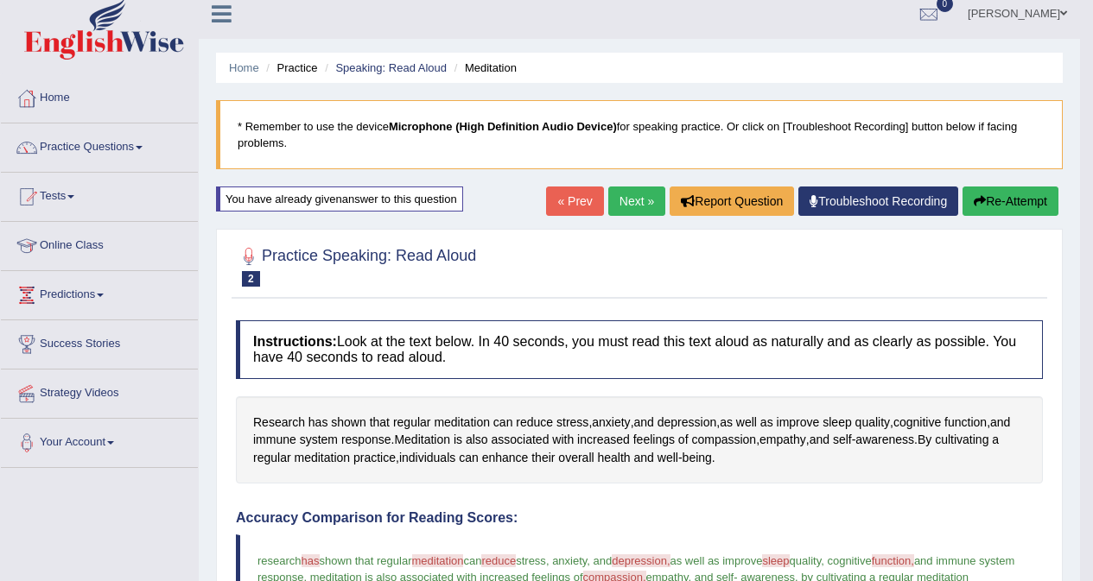
scroll to position [0, 0]
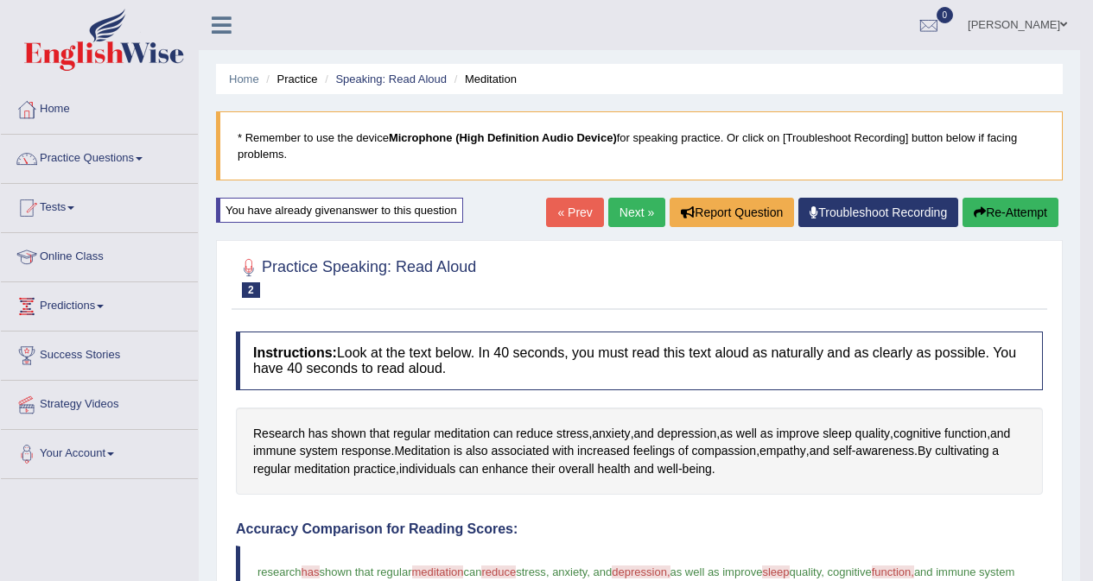
click at [1000, 213] on button "Re-Attempt" at bounding box center [1010, 212] width 96 height 29
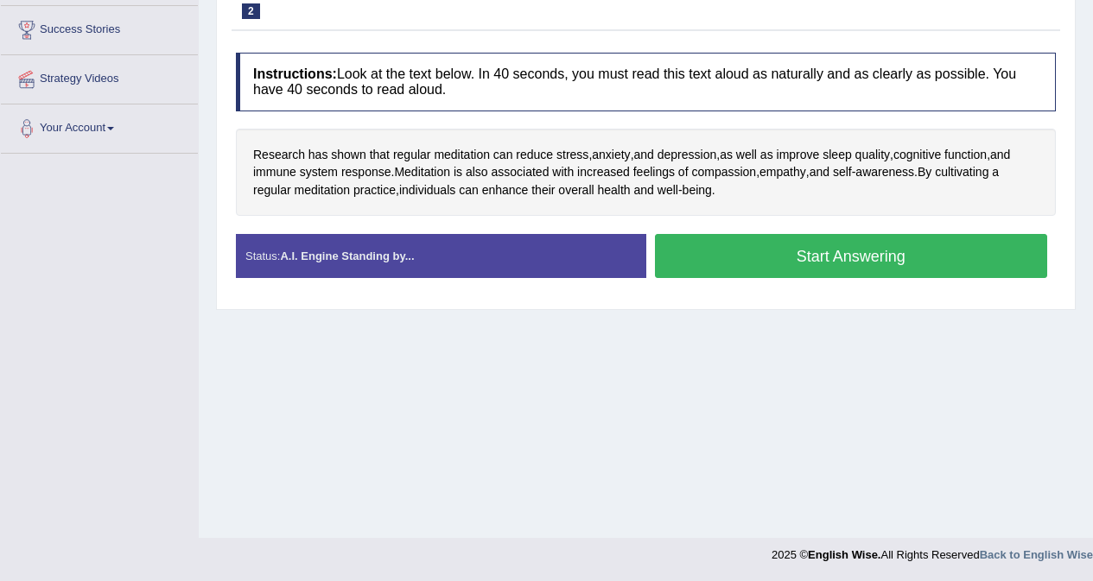
click at [822, 255] on button "Start Answering" at bounding box center [851, 256] width 393 height 44
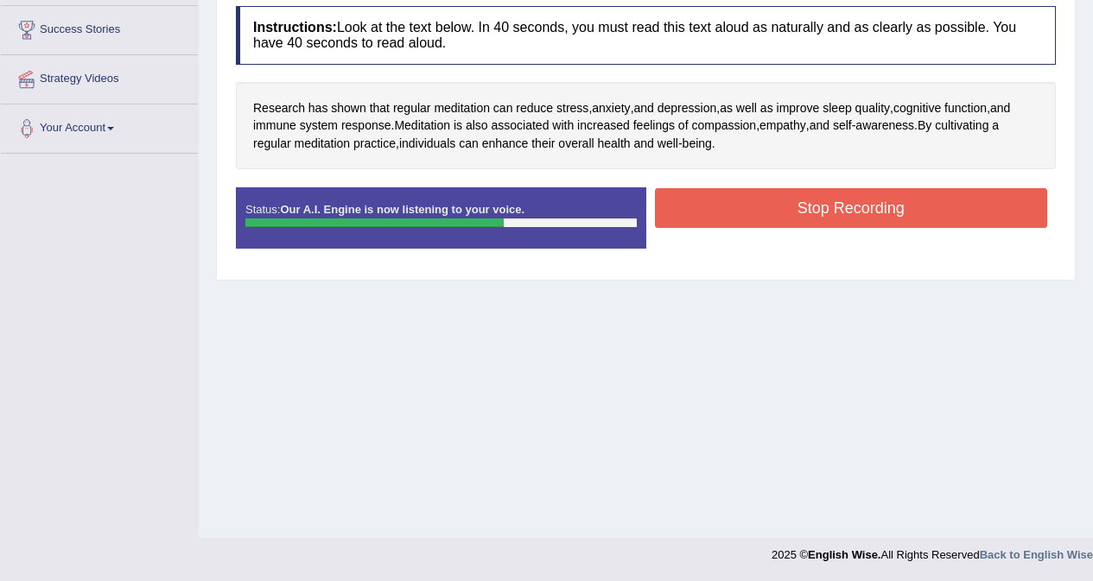
click at [775, 216] on button "Stop Recording" at bounding box center [851, 208] width 393 height 40
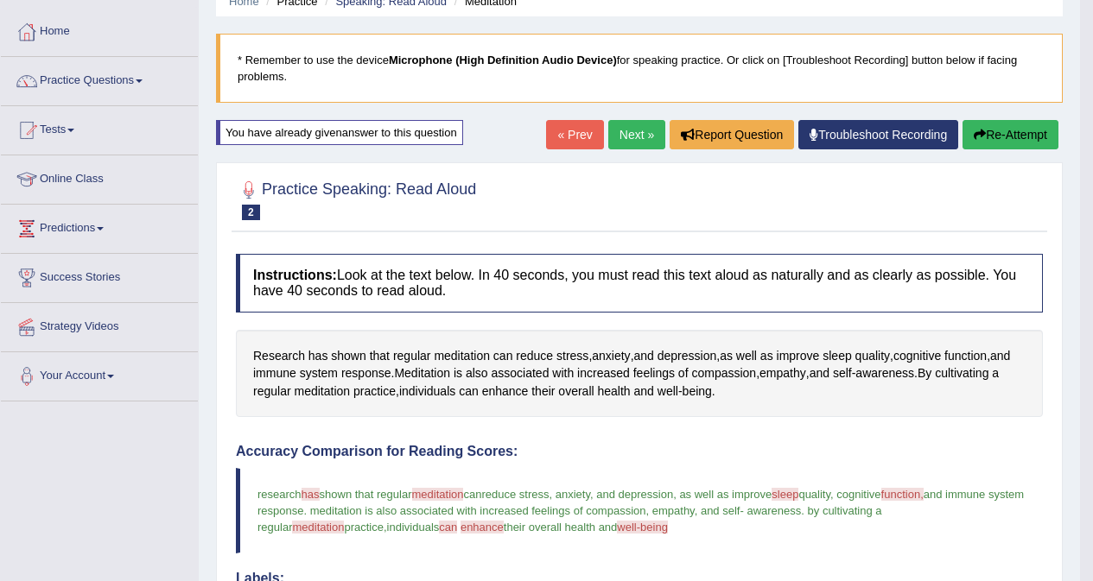
scroll to position [19, 0]
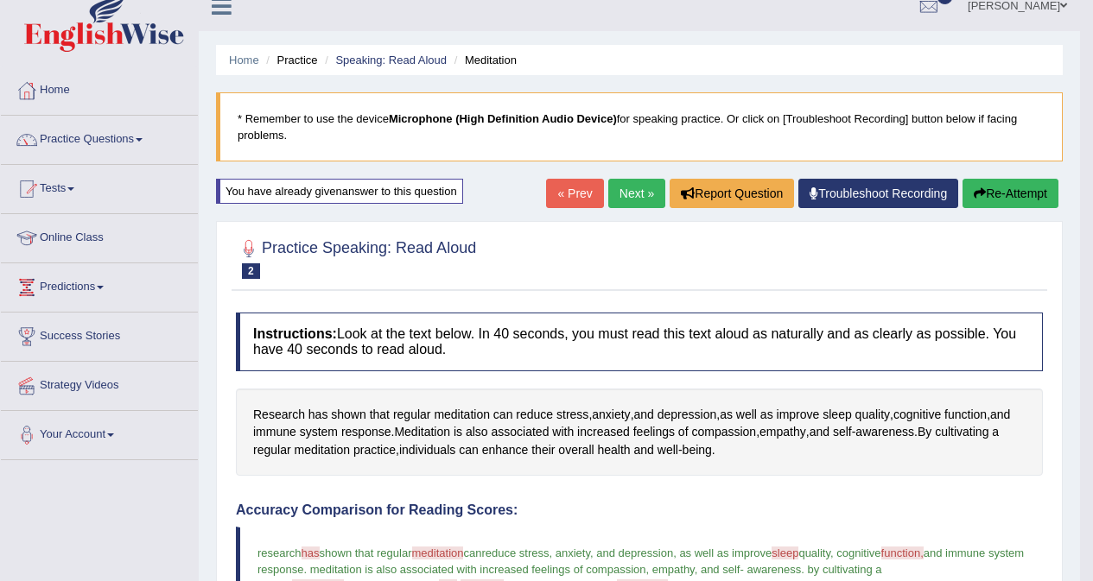
click at [618, 198] on link "Next »" at bounding box center [636, 193] width 57 height 29
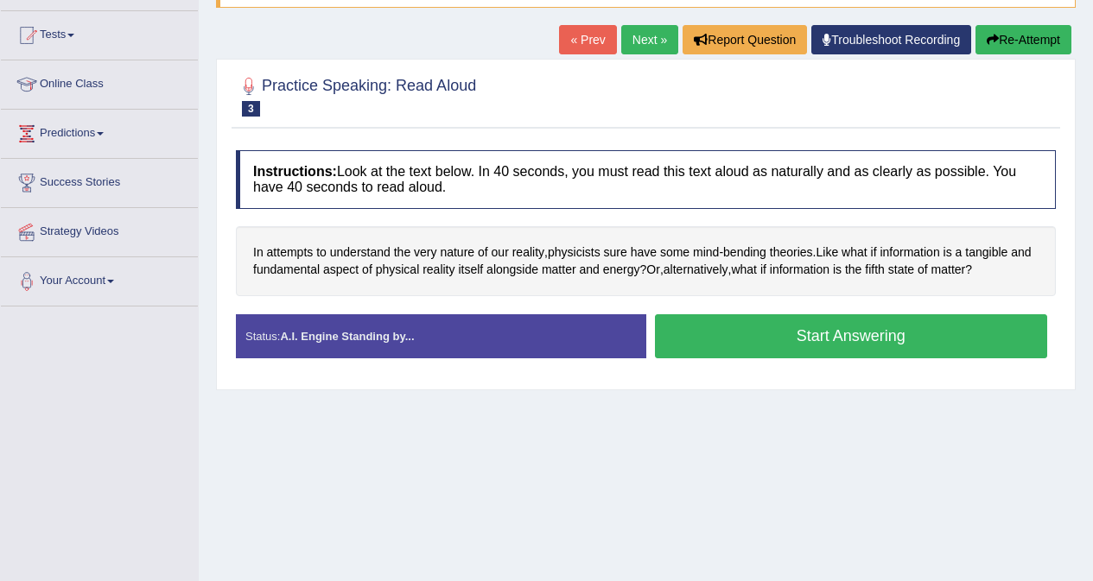
click at [769, 337] on button "Start Answering" at bounding box center [851, 336] width 393 height 44
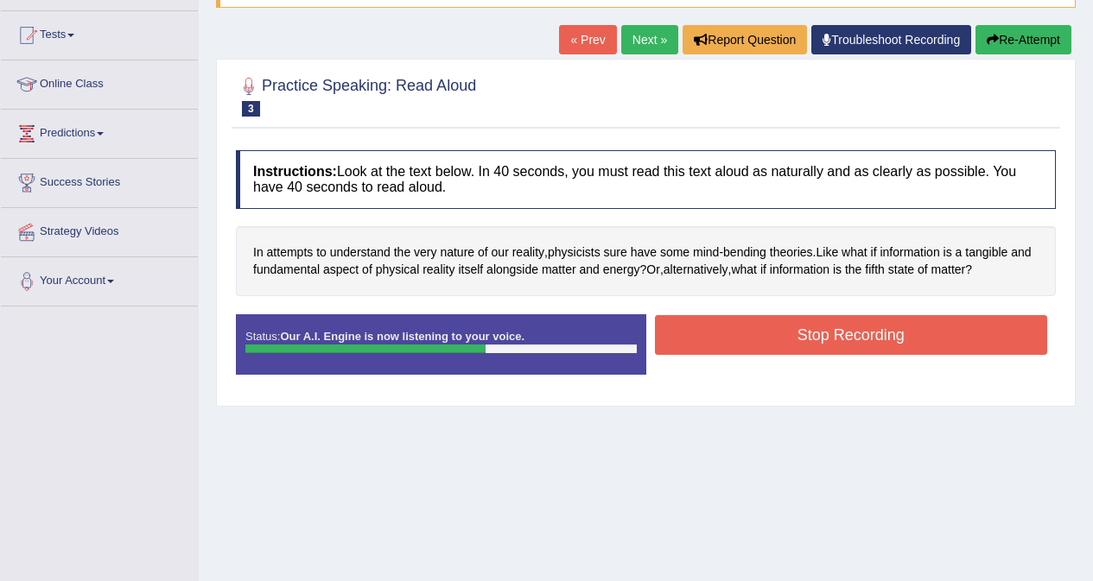
click at [793, 327] on button "Stop Recording" at bounding box center [851, 335] width 393 height 40
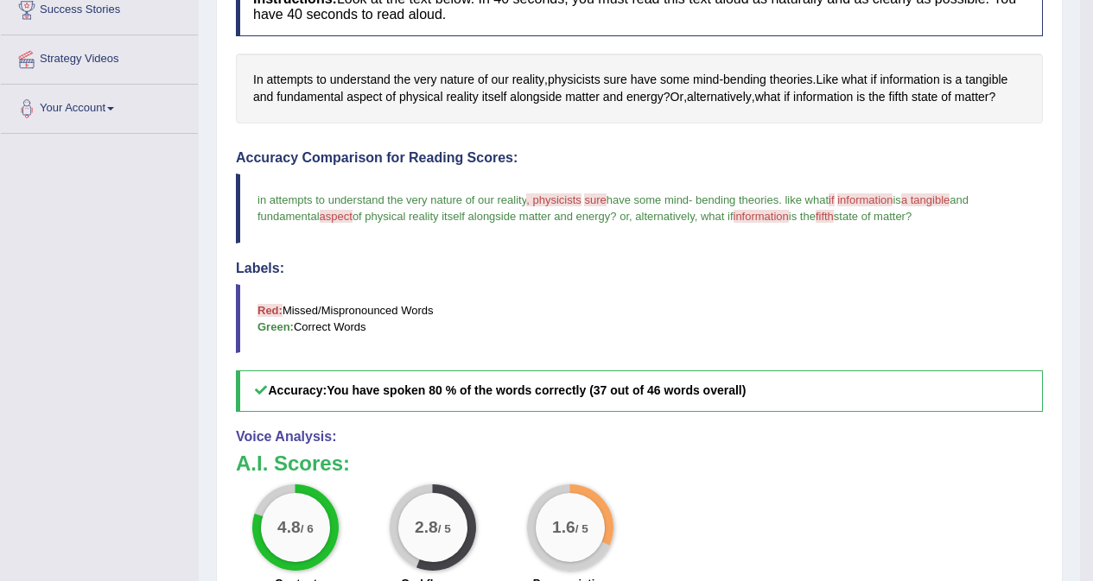
scroll to position [259, 0]
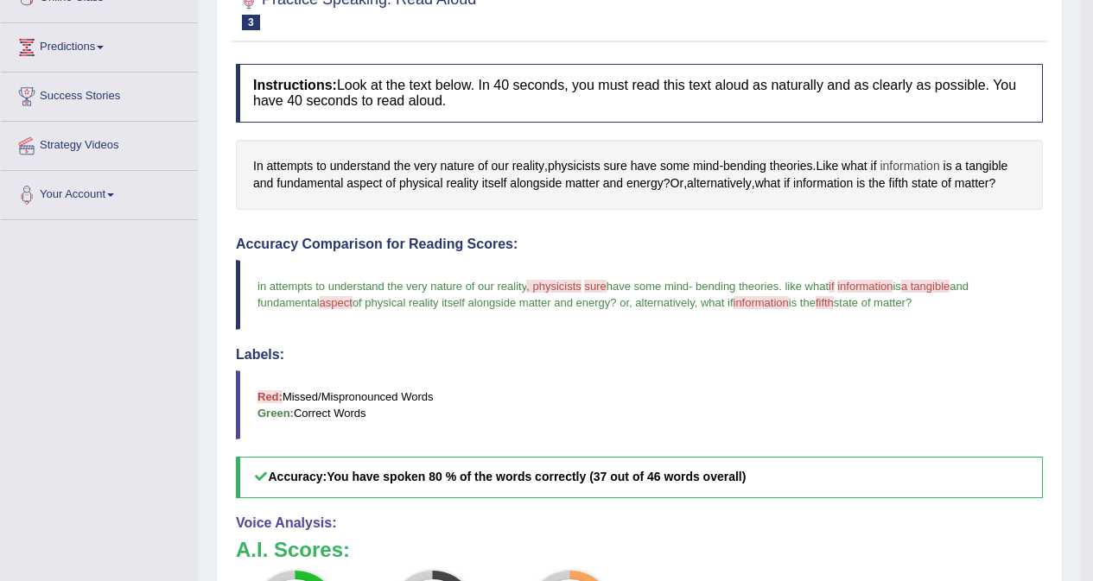
click at [910, 169] on span "information" at bounding box center [909, 166] width 60 height 18
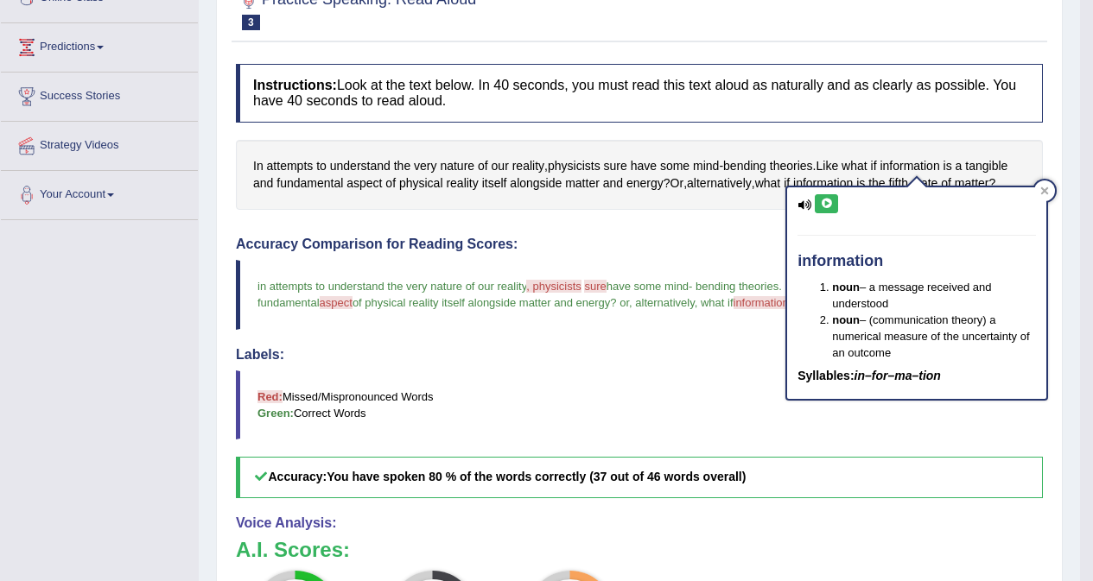
click at [827, 203] on icon at bounding box center [826, 204] width 13 height 10
click at [826, 206] on icon at bounding box center [826, 204] width 13 height 10
click at [703, 237] on h4 "Accuracy Comparison for Reading Scores:" at bounding box center [639, 245] width 807 height 16
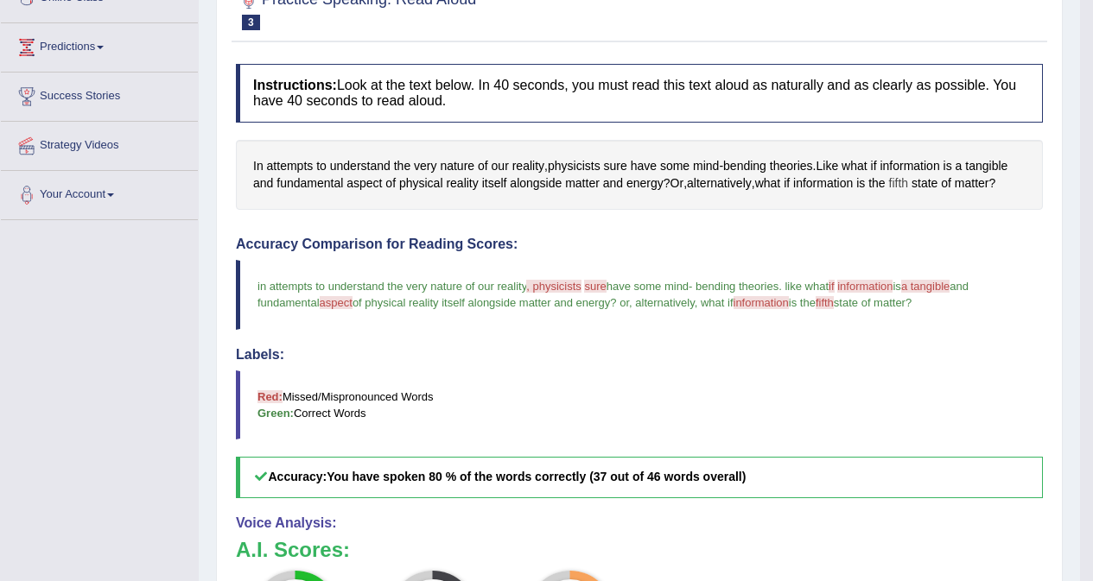
click at [909, 189] on span "fifth" at bounding box center [899, 184] width 20 height 18
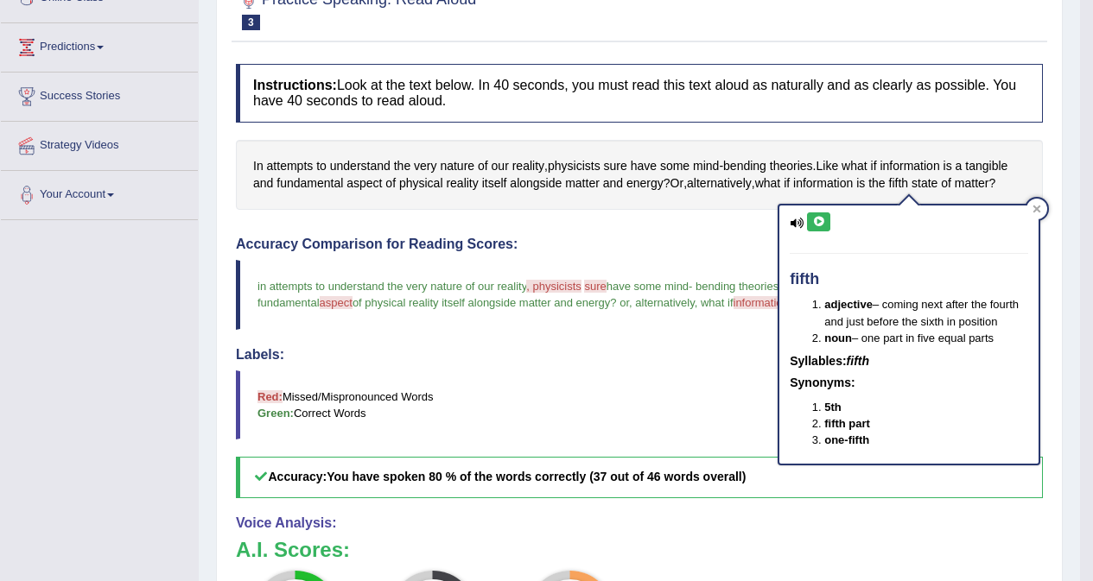
click at [816, 218] on icon at bounding box center [818, 222] width 13 height 10
click at [818, 218] on icon at bounding box center [818, 222] width 13 height 10
click at [735, 222] on div "Instructions: Look at the text below. In 40 seconds, you must read this text al…" at bounding box center [639, 445] width 815 height 781
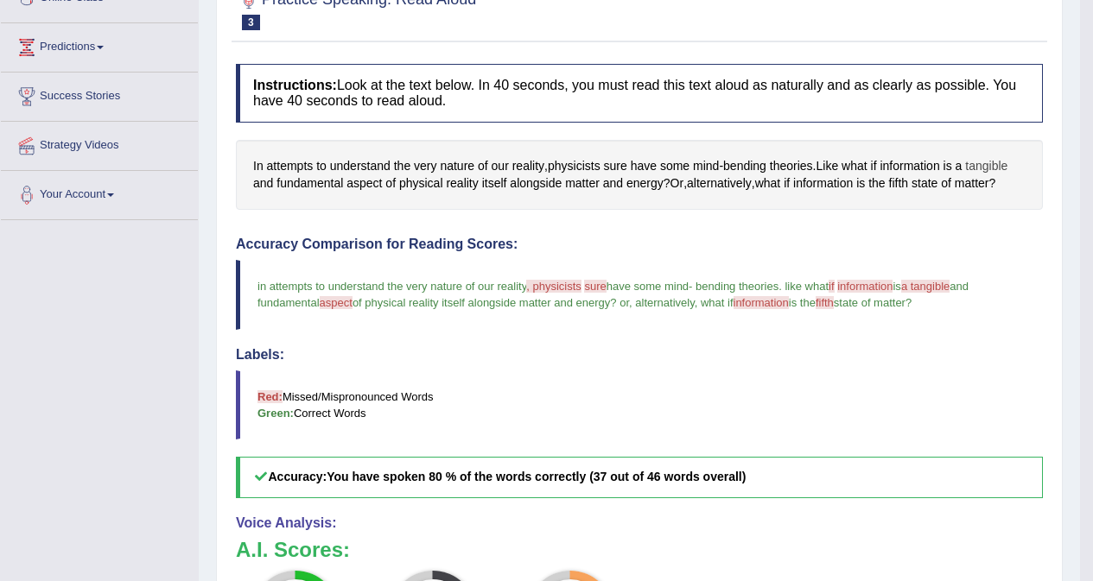
click at [976, 168] on span "tangible" at bounding box center [986, 166] width 42 height 18
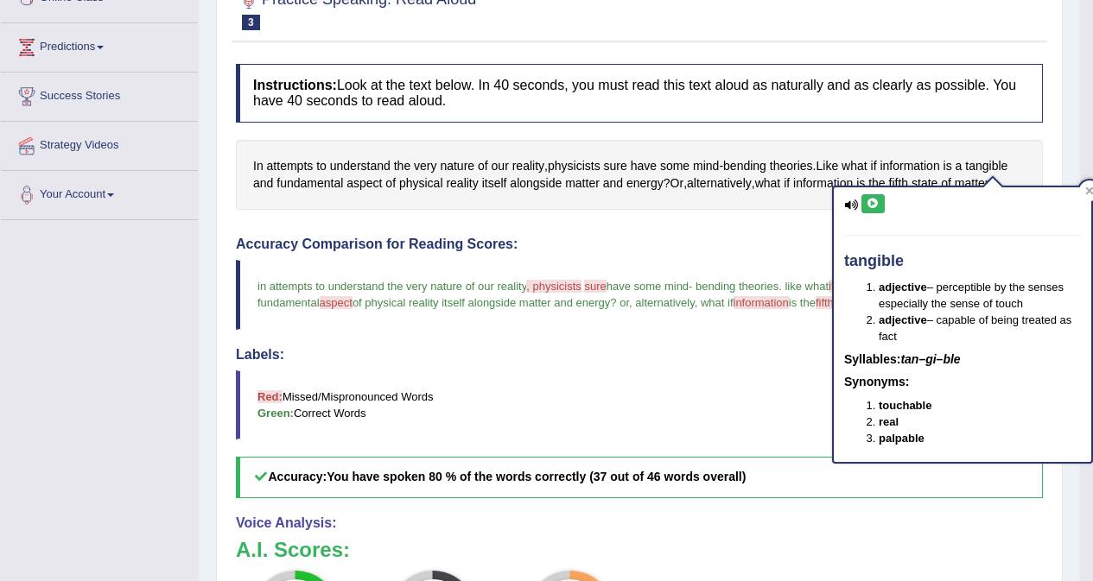
click at [874, 202] on icon at bounding box center [872, 204] width 13 height 10
click at [571, 168] on span "physicists" at bounding box center [574, 166] width 53 height 18
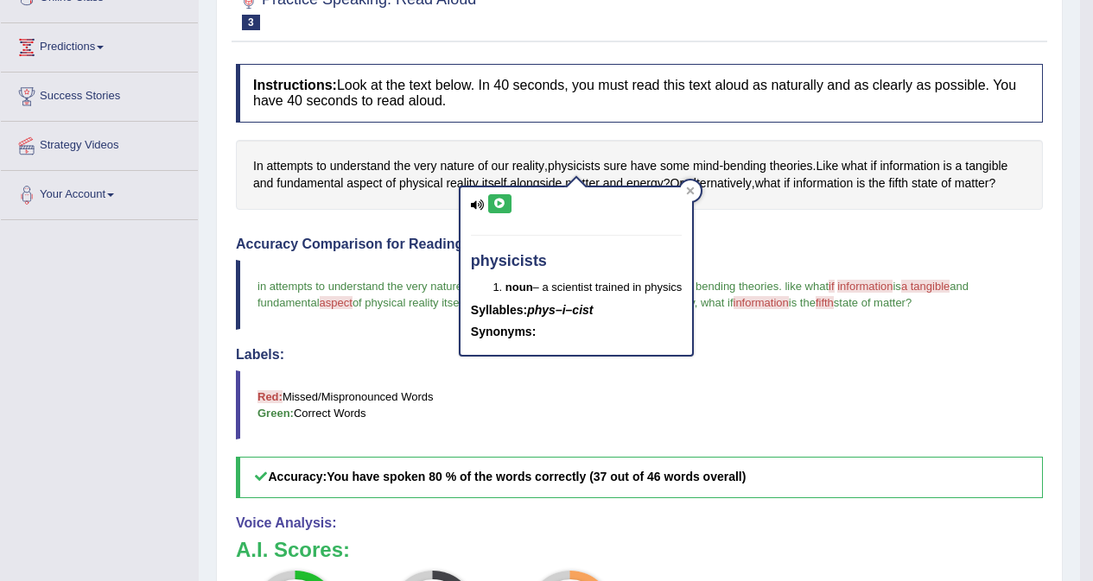
click at [501, 201] on icon at bounding box center [499, 204] width 13 height 10
click at [618, 167] on span "sure" at bounding box center [615, 166] width 23 height 18
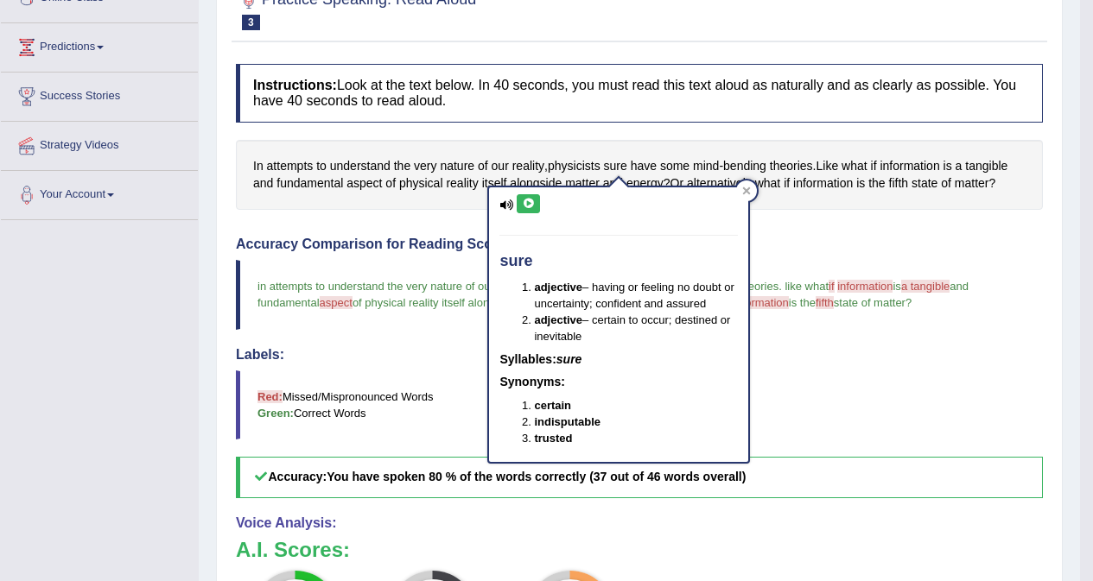
click at [530, 200] on icon at bounding box center [528, 204] width 13 height 10
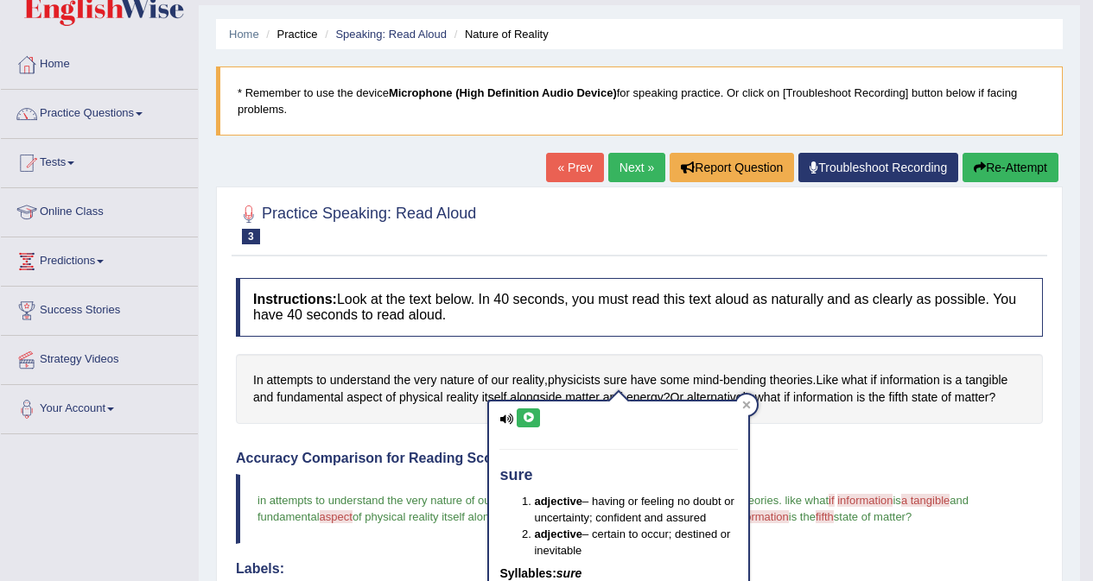
scroll to position [0, 0]
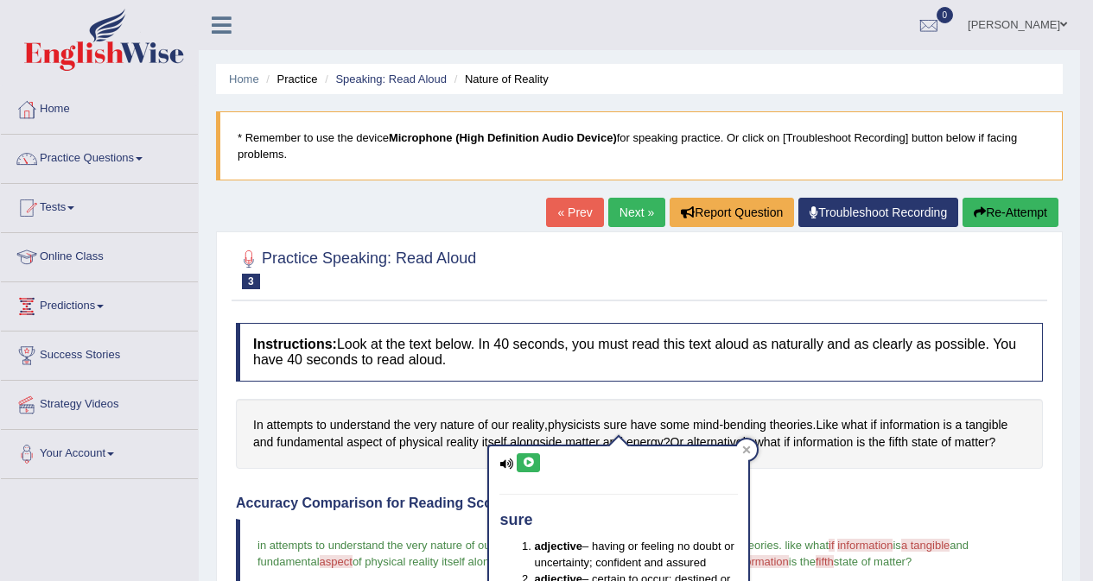
click at [979, 213] on icon "button" at bounding box center [980, 212] width 12 height 12
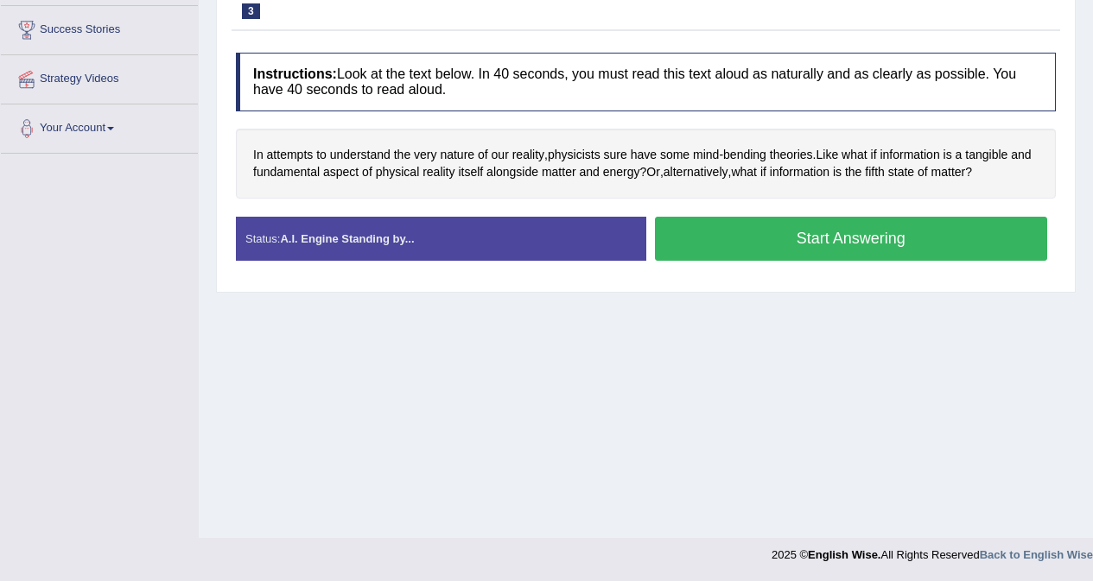
click at [830, 242] on button "Start Answering" at bounding box center [851, 239] width 393 height 44
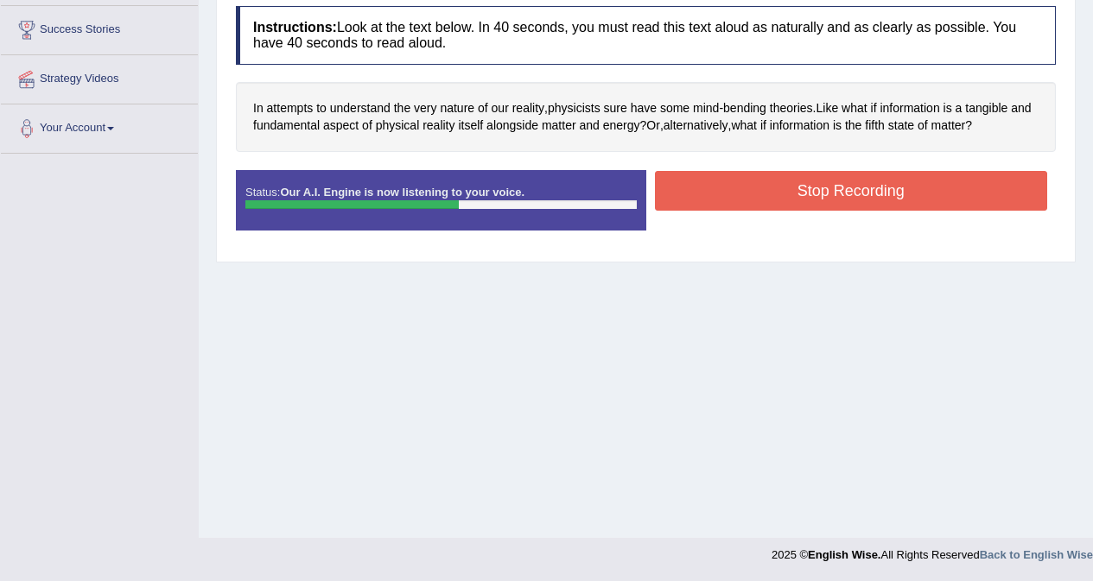
click at [822, 193] on button "Stop Recording" at bounding box center [851, 191] width 393 height 40
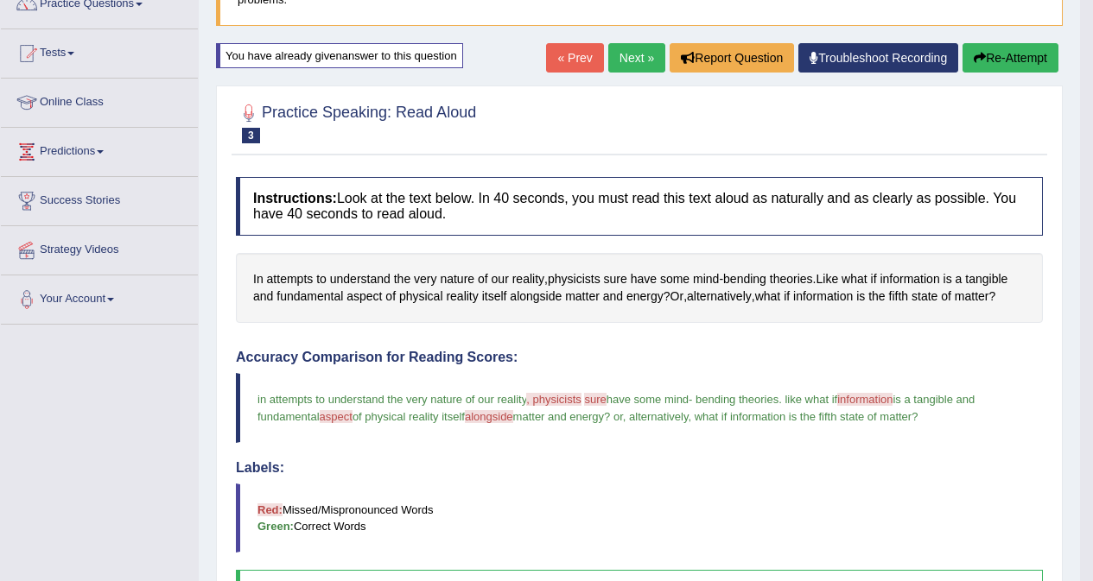
scroll to position [153, 0]
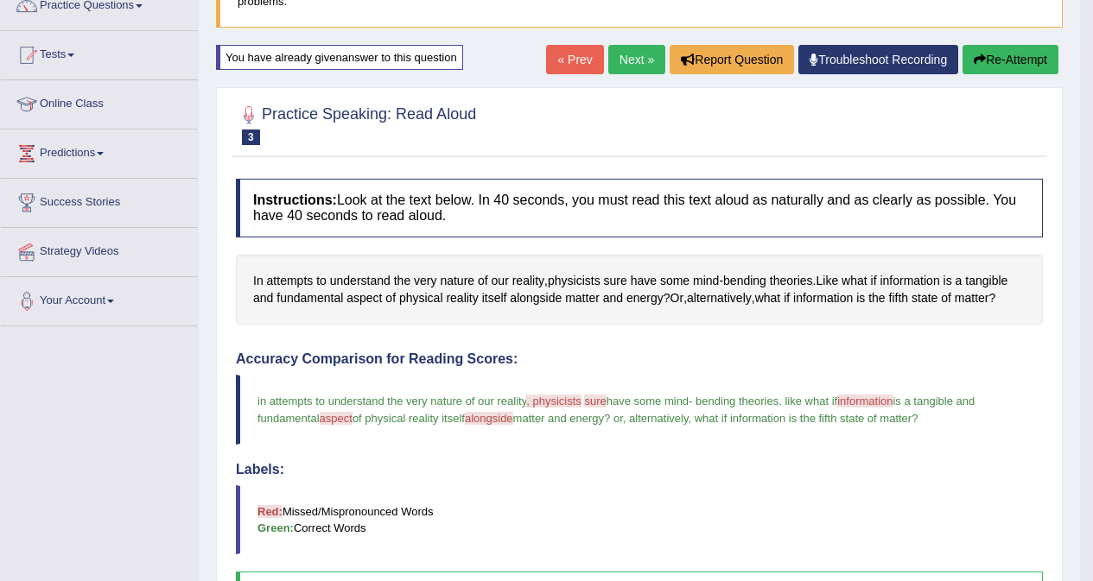
click at [1000, 59] on button "Re-Attempt" at bounding box center [1010, 59] width 96 height 29
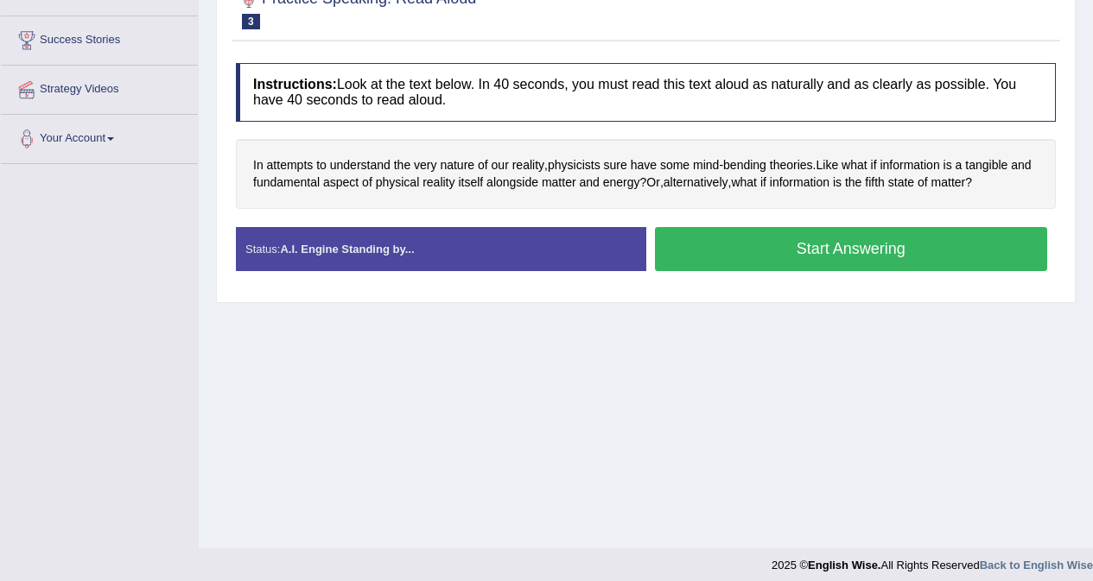
scroll to position [326, 0]
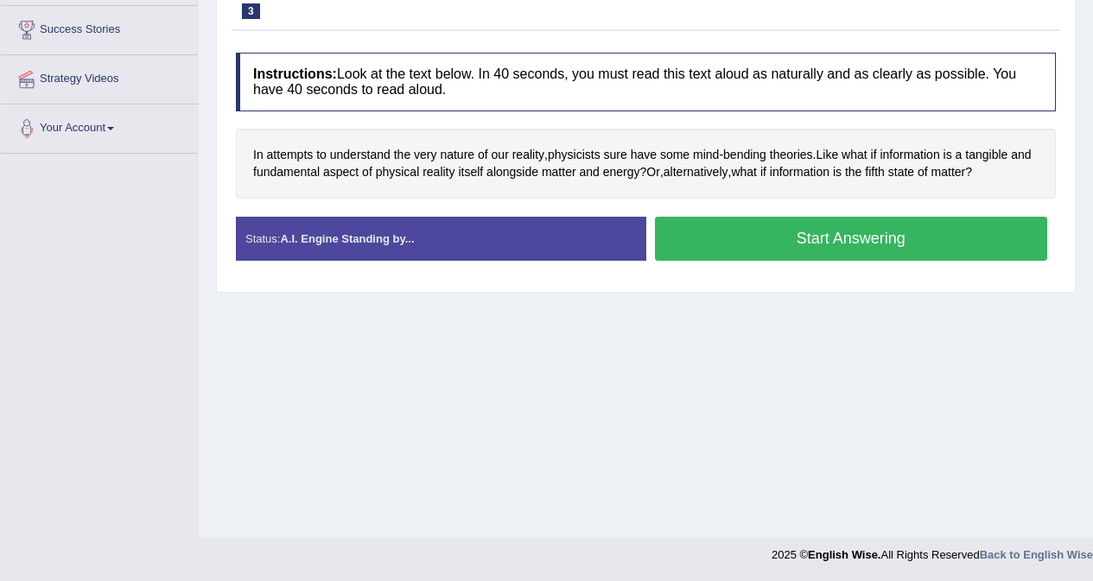
click at [839, 245] on button "Start Answering" at bounding box center [851, 239] width 393 height 44
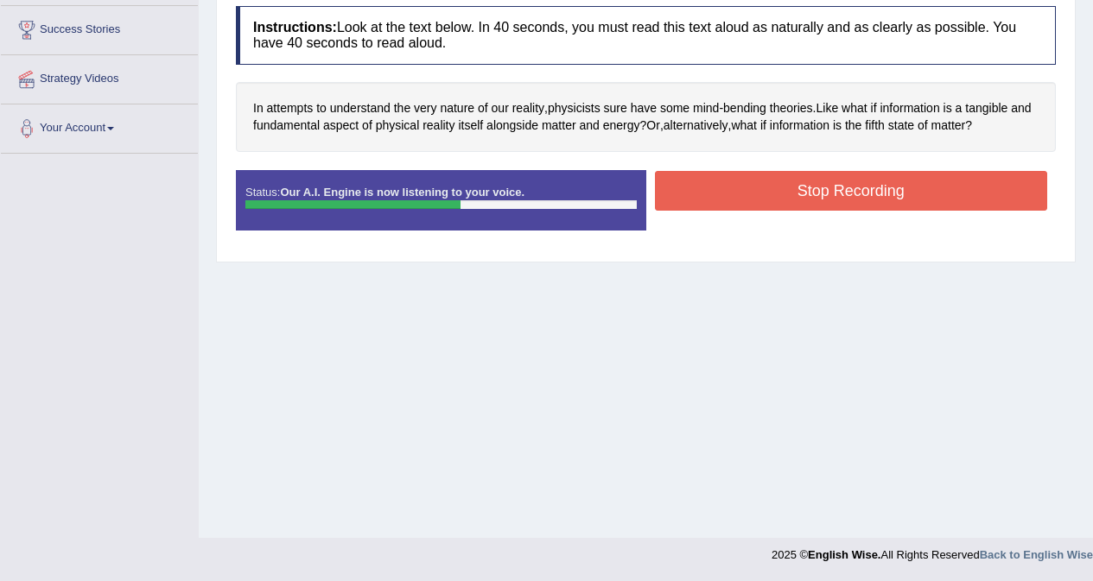
click at [856, 196] on button "Stop Recording" at bounding box center [851, 191] width 393 height 40
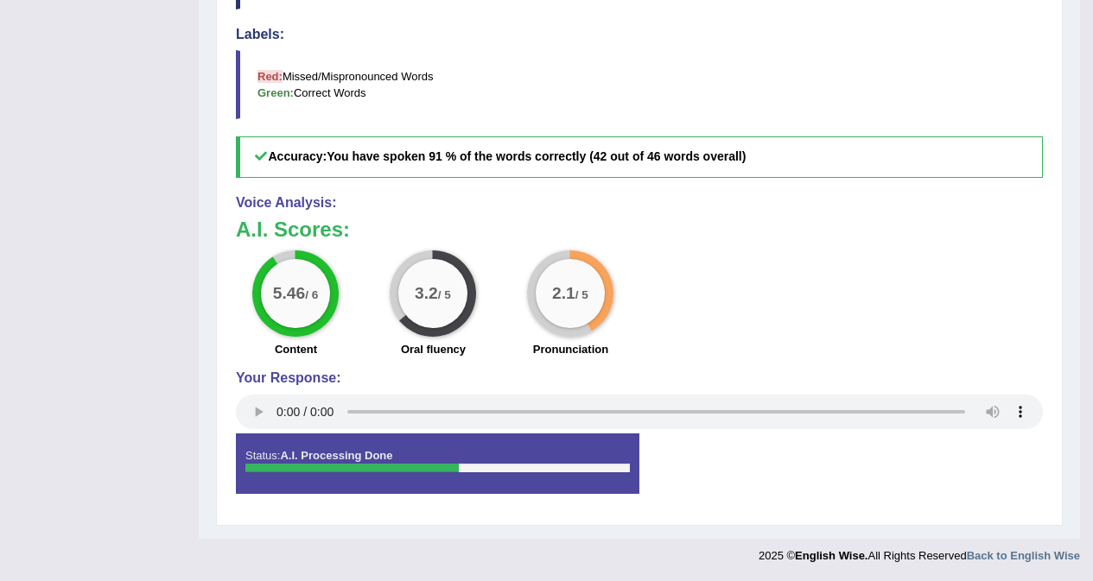
scroll to position [589, 0]
